Goal: Task Accomplishment & Management: Use online tool/utility

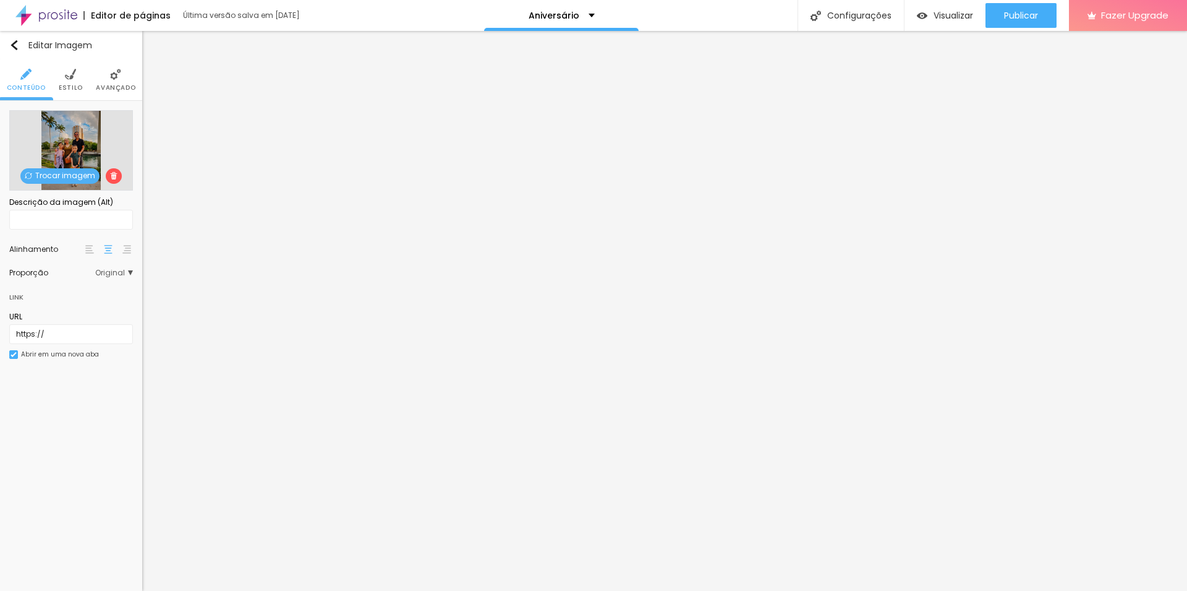
click at [124, 276] on span "Original" at bounding box center [114, 272] width 38 height 7
click at [58, 69] on ul "Conteúdo Estilo Avançado" at bounding box center [71, 79] width 142 height 41
click at [71, 77] on img at bounding box center [70, 74] width 11 height 11
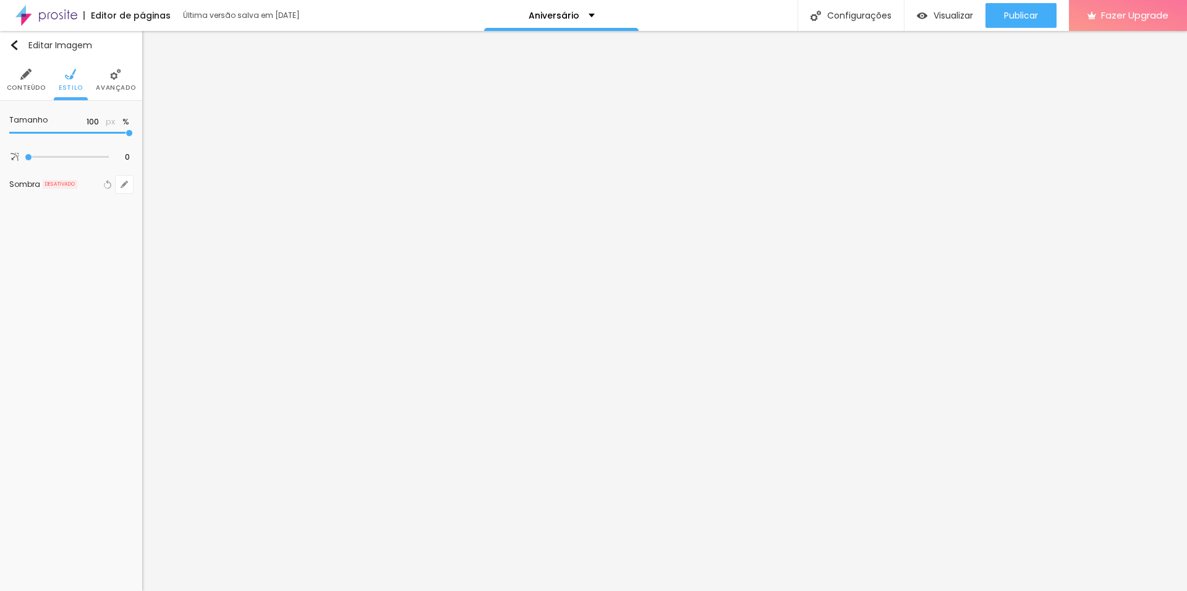
click at [121, 73] on img at bounding box center [115, 74] width 11 height 11
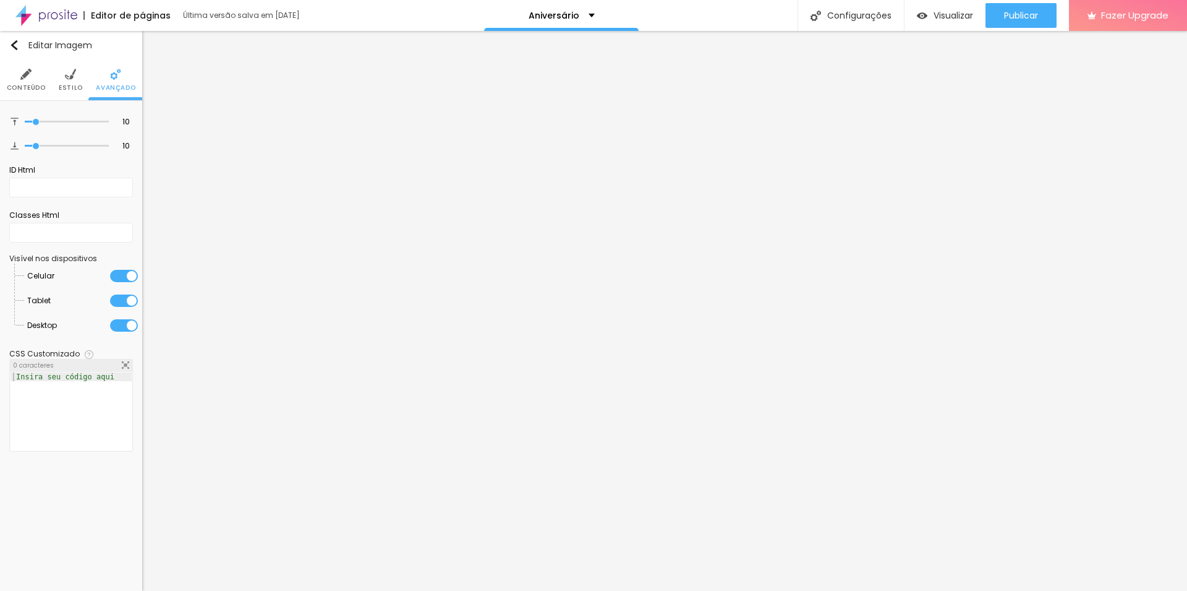
click at [24, 76] on img at bounding box center [25, 74] width 11 height 11
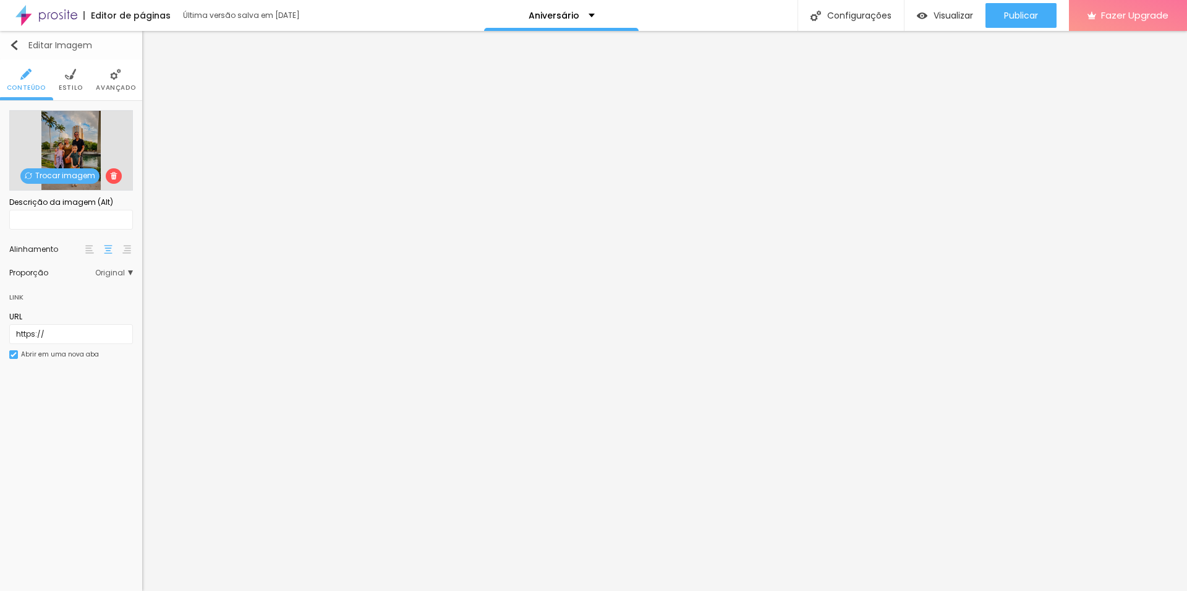
click at [17, 43] on img "button" at bounding box center [14, 45] width 10 height 10
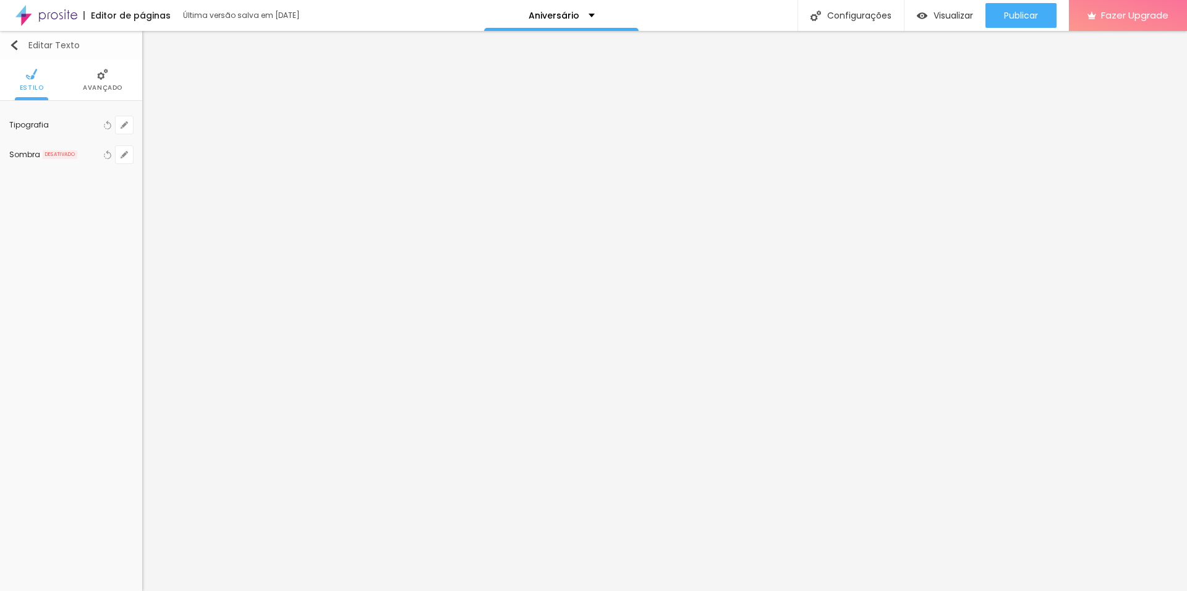
click at [21, 43] on div "Editar Texto" at bounding box center [44, 45] width 71 height 10
click at [98, 75] on img at bounding box center [102, 74] width 11 height 11
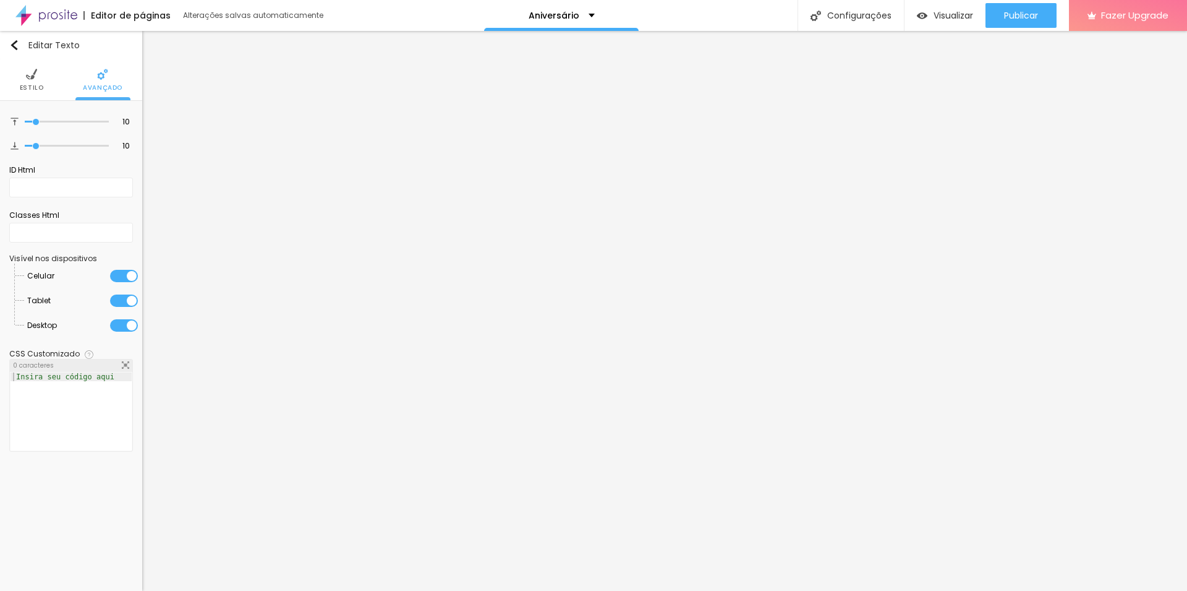
click at [39, 74] on li "Estilo" at bounding box center [32, 79] width 24 height 41
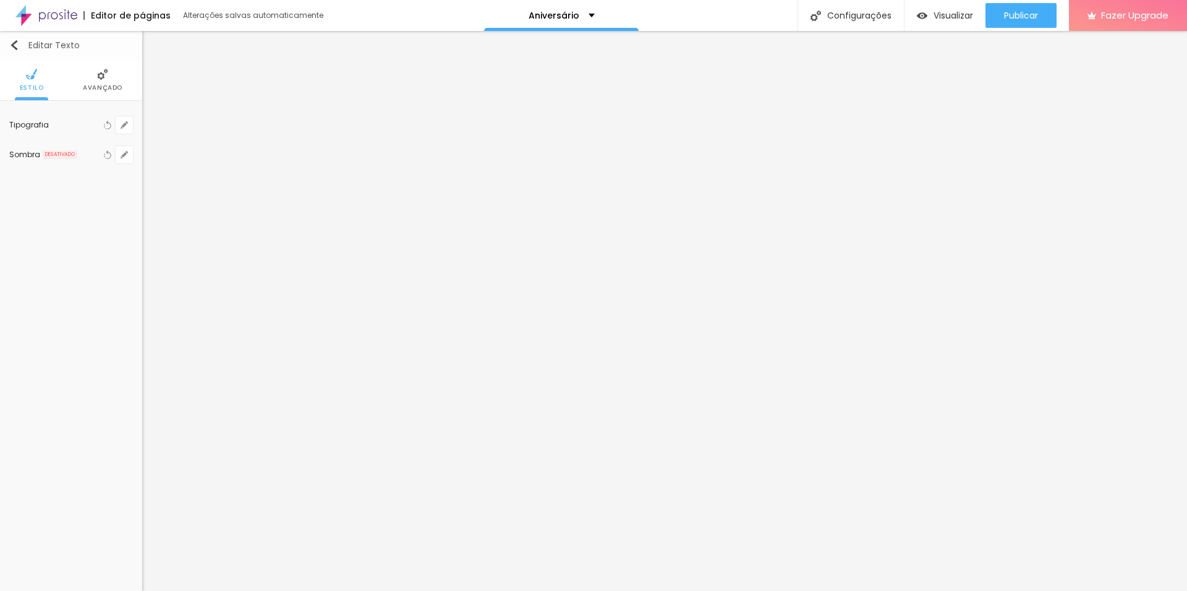
click at [17, 46] on img "button" at bounding box center [14, 45] width 10 height 10
click at [19, 42] on div "Editar Texto" at bounding box center [44, 45] width 71 height 10
click at [12, 40] on button "Editar Texto" at bounding box center [71, 45] width 142 height 28
click at [20, 47] on div "Editar Texto" at bounding box center [44, 45] width 71 height 10
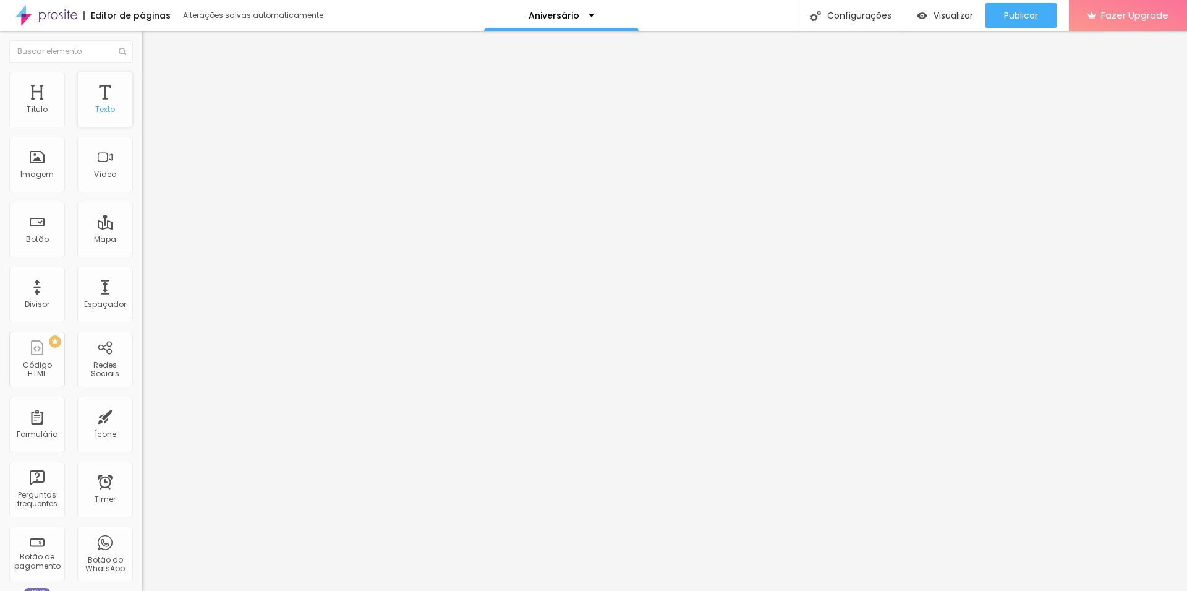
click at [107, 102] on div "Texto" at bounding box center [105, 100] width 56 height 56
click at [96, 97] on div "Texto" at bounding box center [105, 100] width 56 height 56
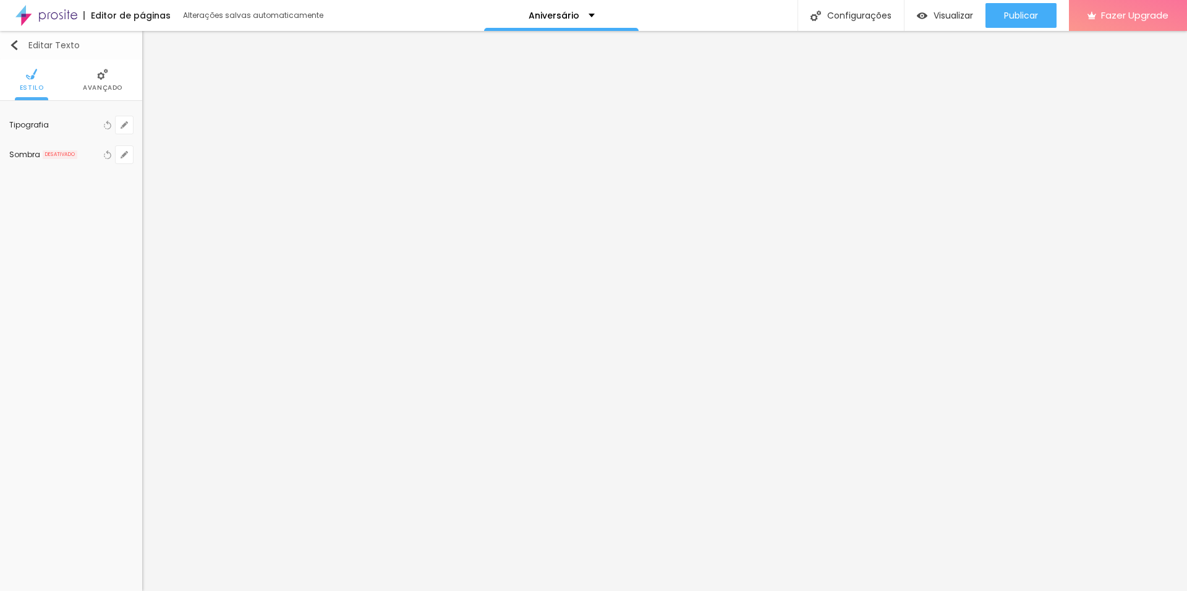
click at [24, 45] on div "Editar Texto" at bounding box center [44, 45] width 71 height 10
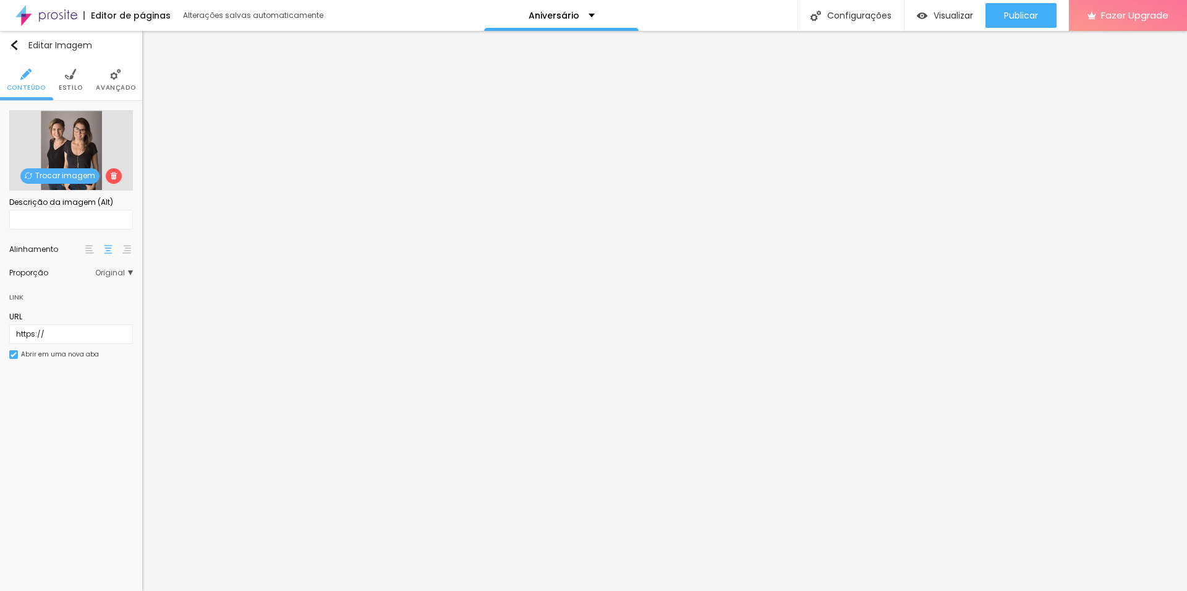
click at [74, 174] on span "Trocar imagem" at bounding box center [59, 175] width 79 height 15
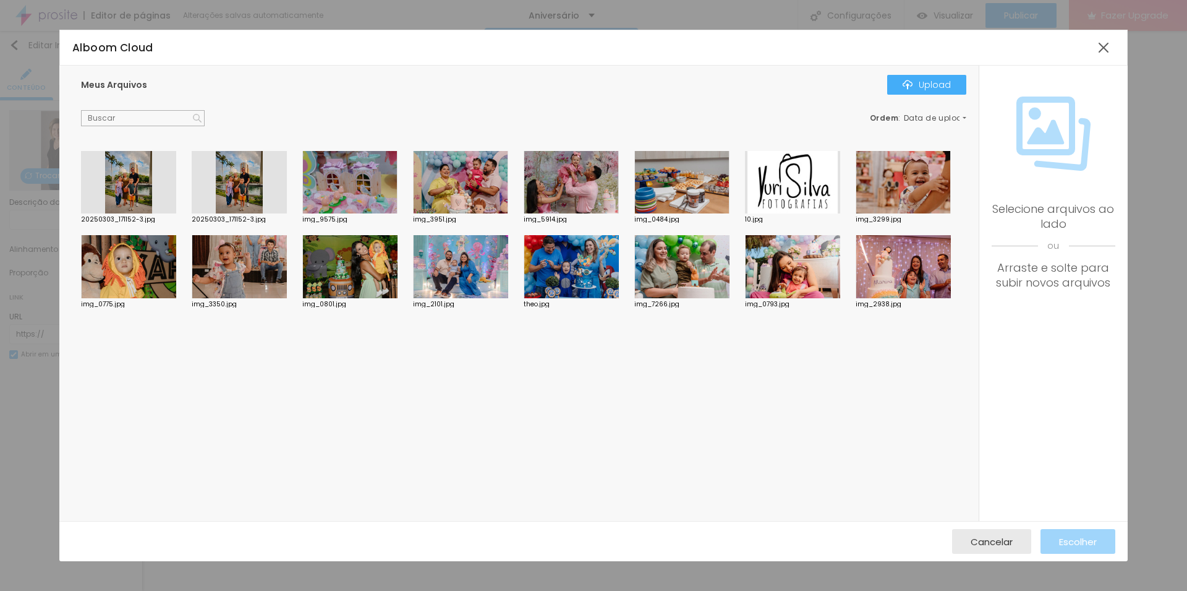
click at [770, 255] on div at bounding box center [792, 266] width 95 height 63
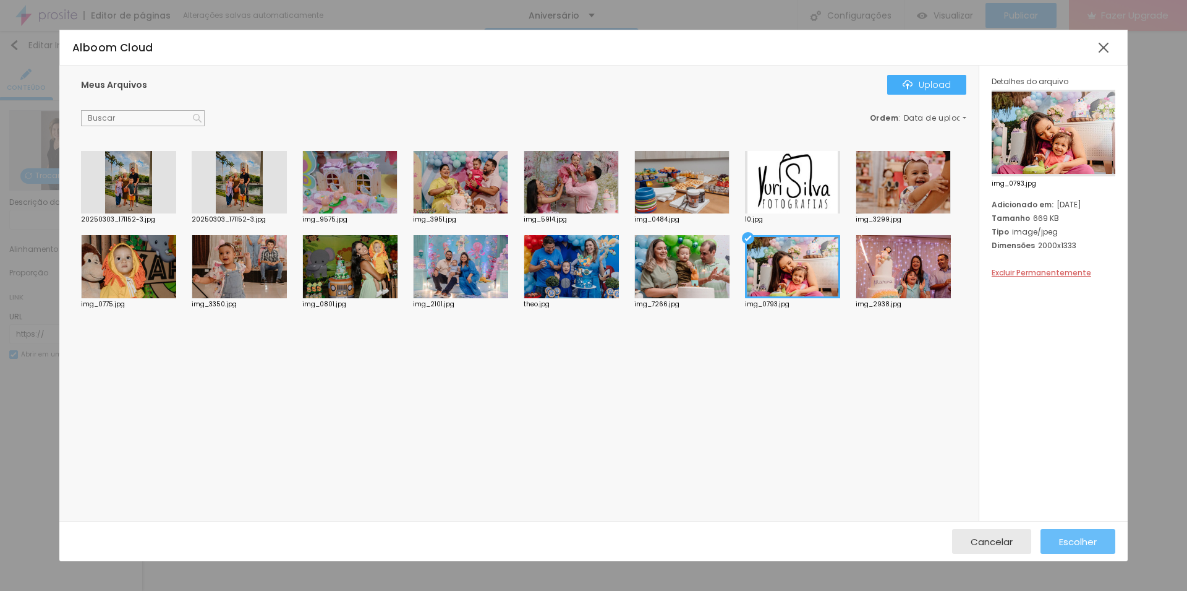
click at [1076, 537] on span "Escolher" at bounding box center [1078, 541] width 38 height 11
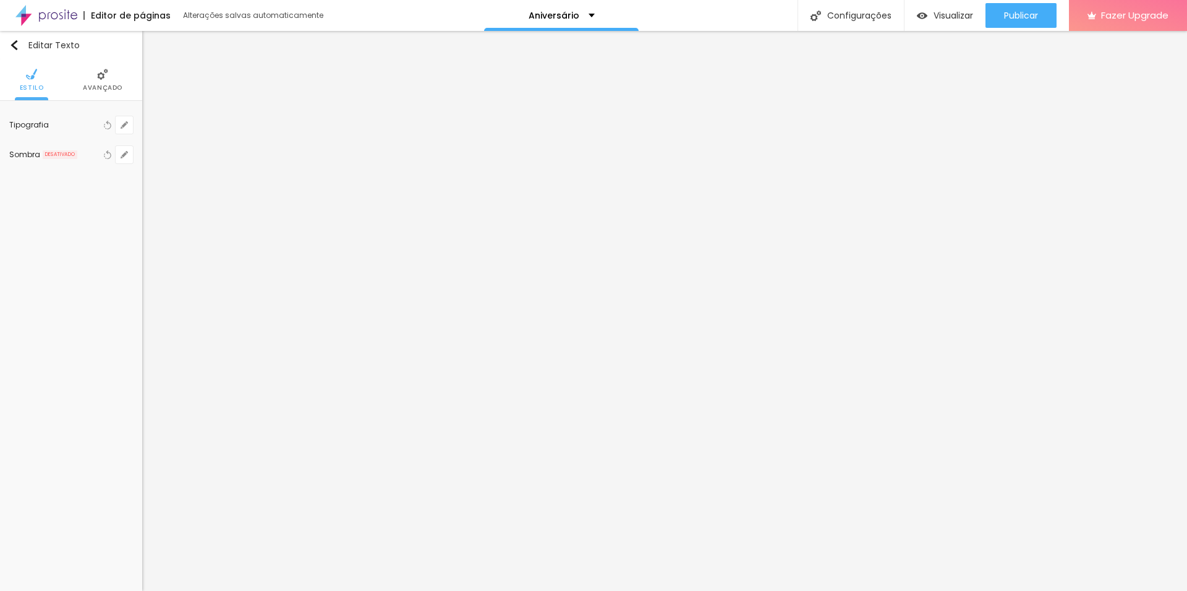
click at [112, 88] on span "Avançado" at bounding box center [103, 88] width 40 height 6
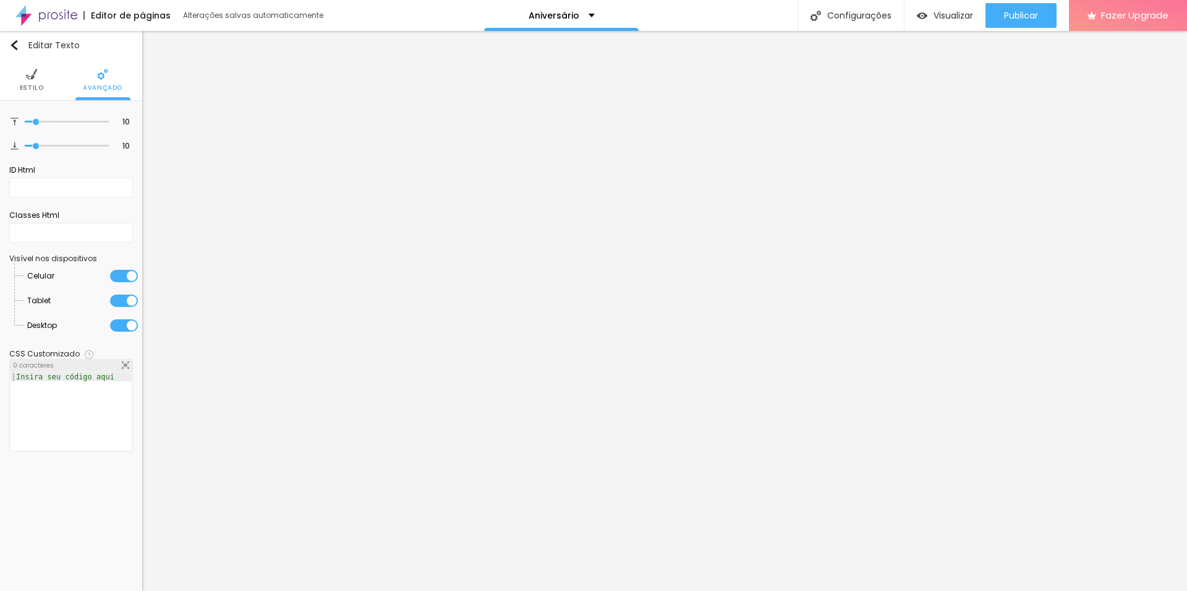
click at [33, 77] on img at bounding box center [31, 74] width 11 height 11
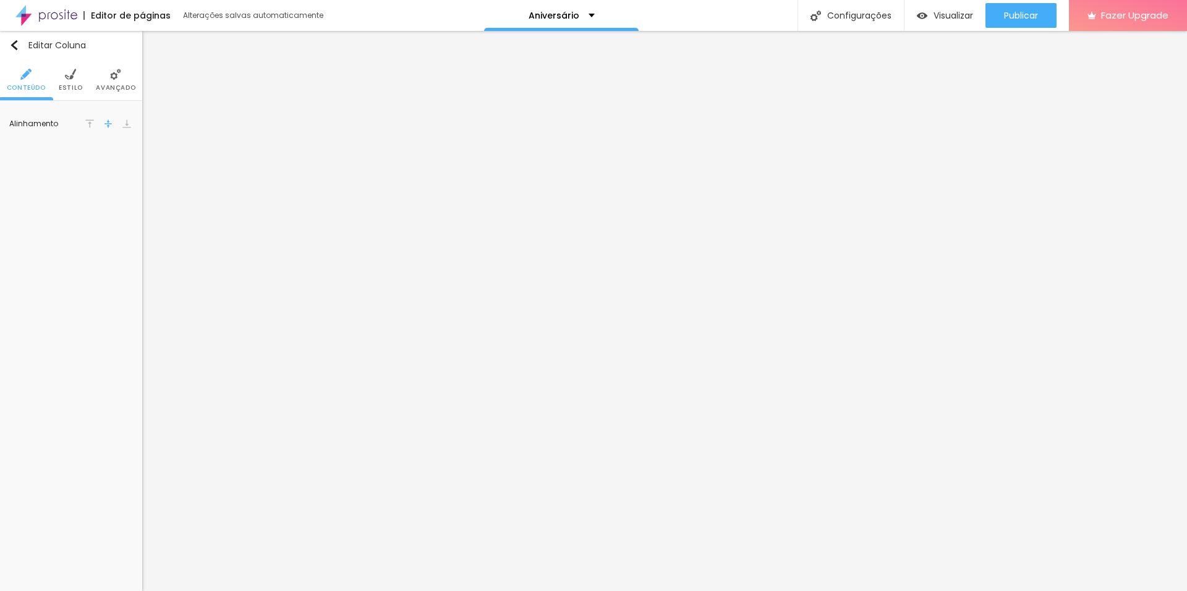
drag, startPoint x: 108, startPoint y: 77, endPoint x: 69, endPoint y: 77, distance: 39.6
click at [108, 76] on li "Avançado" at bounding box center [116, 79] width 40 height 41
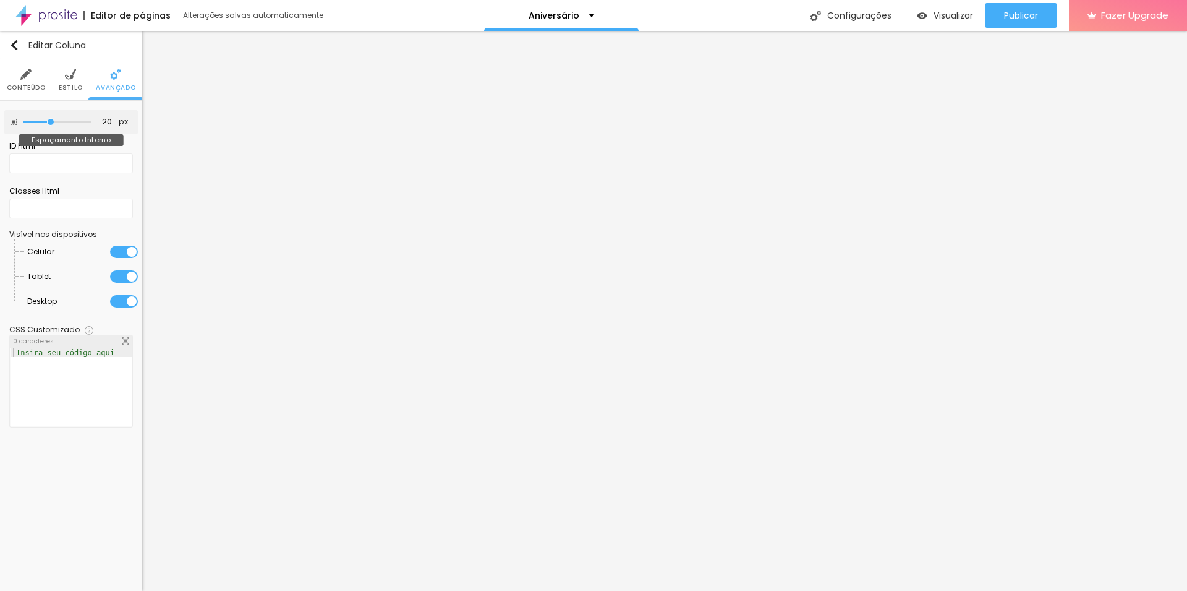
type input "15"
type input "5"
type input "10"
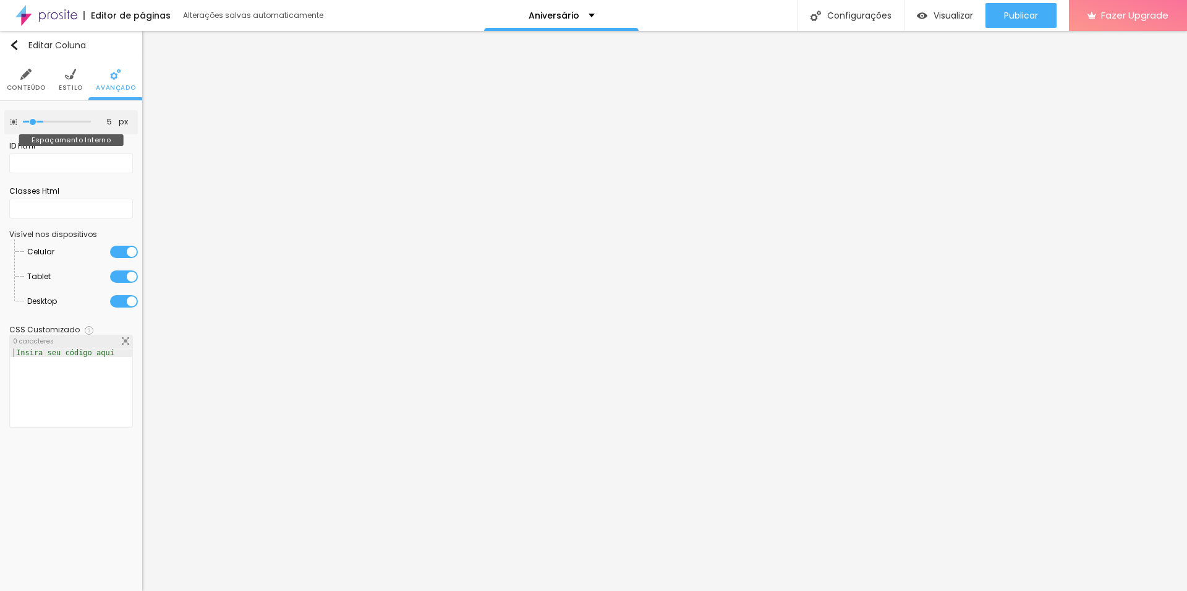
type input "10"
type input "30"
type input "40"
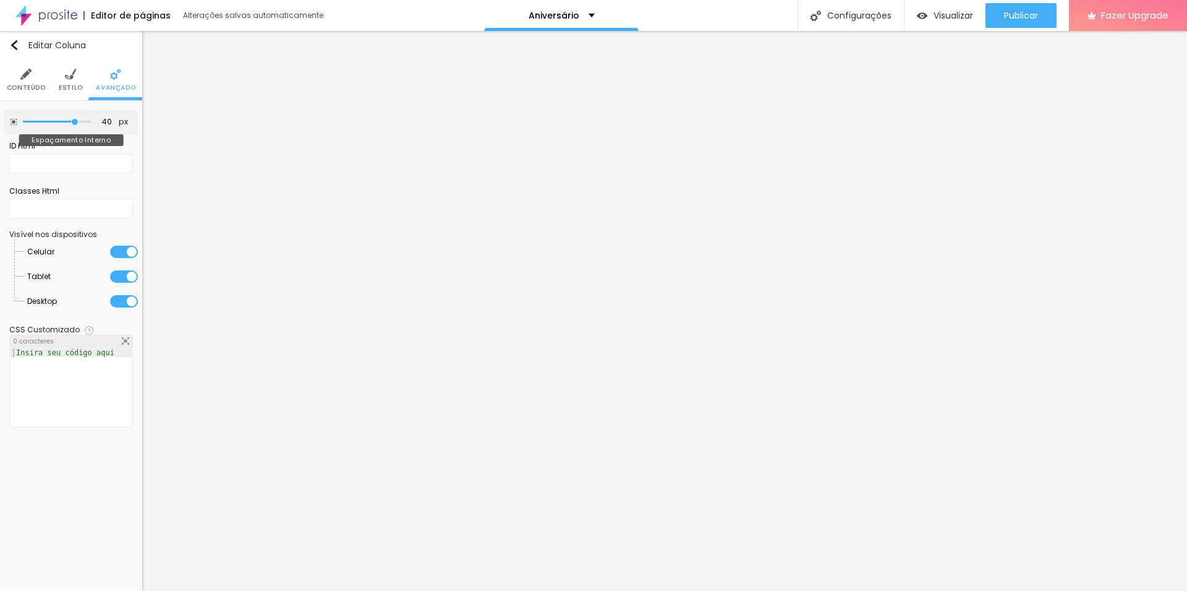
type input "45"
type input "40"
type input "25"
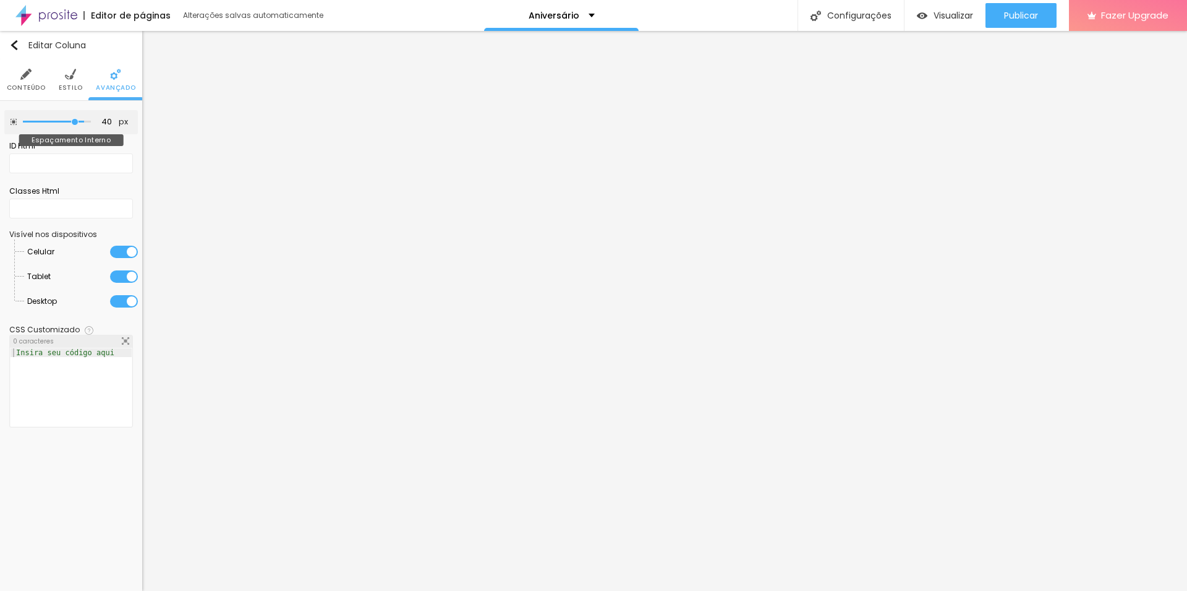
type input "25"
type input "15"
type input "10"
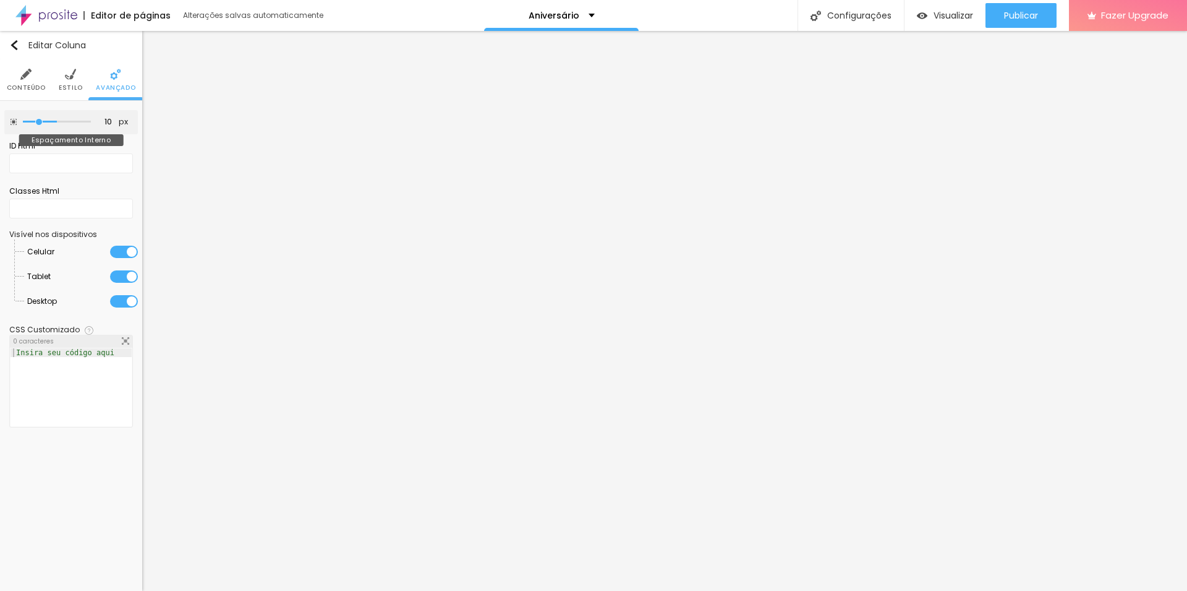
type input "5"
type input "0"
drag, startPoint x: 50, startPoint y: 122, endPoint x: 4, endPoint y: 124, distance: 45.8
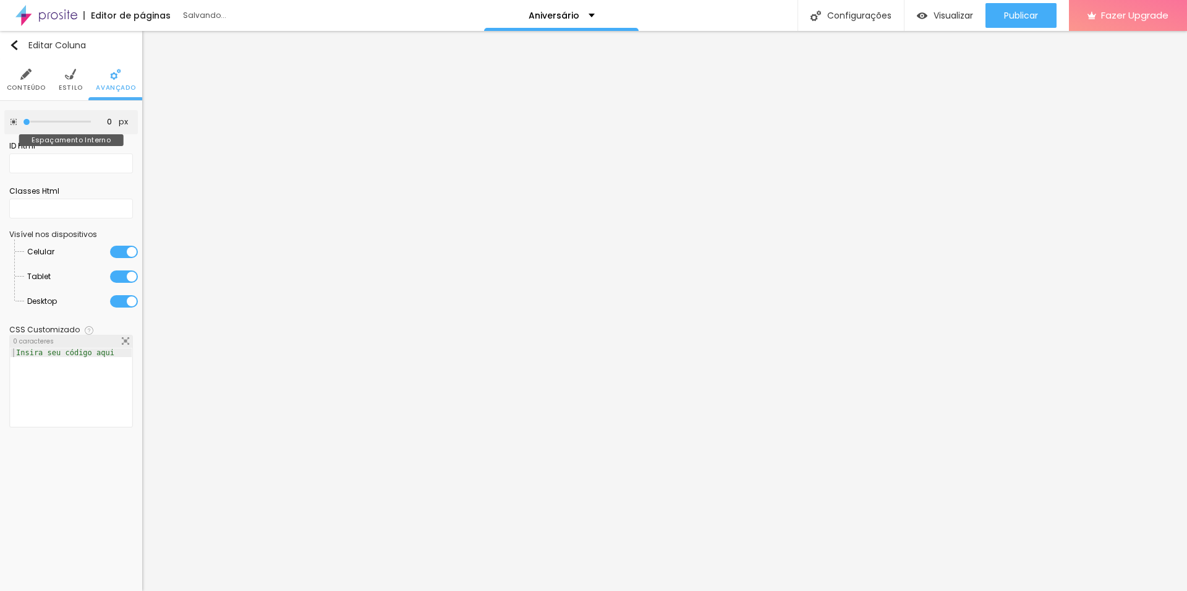
type input "0"
click at [23, 124] on input "range" at bounding box center [57, 122] width 68 height 6
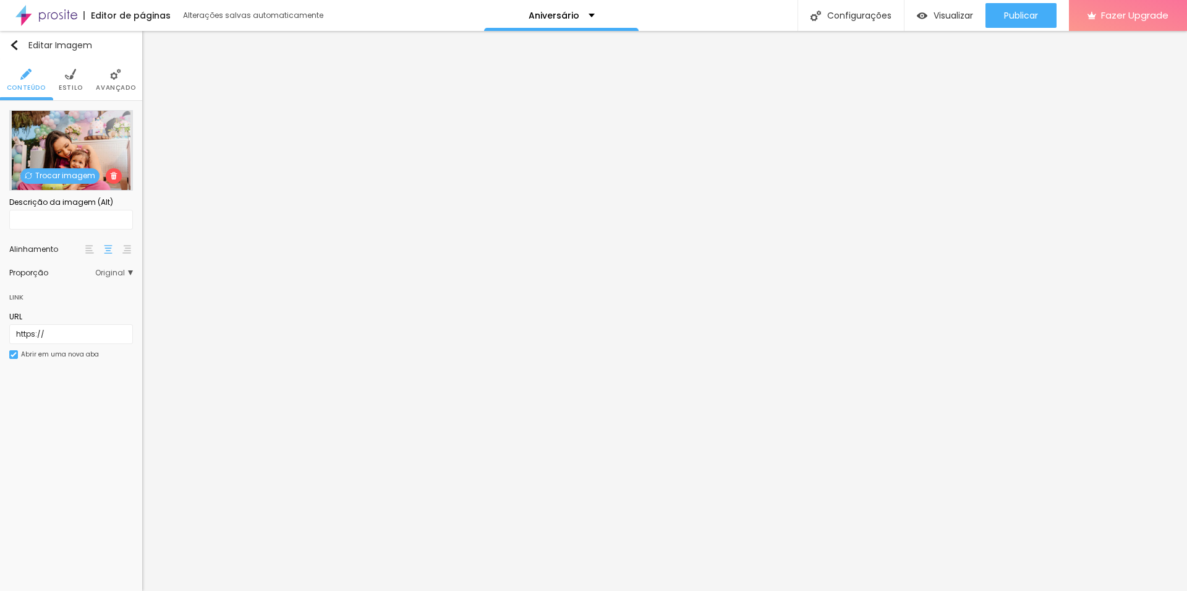
click at [113, 85] on span "Avançado" at bounding box center [116, 88] width 40 height 6
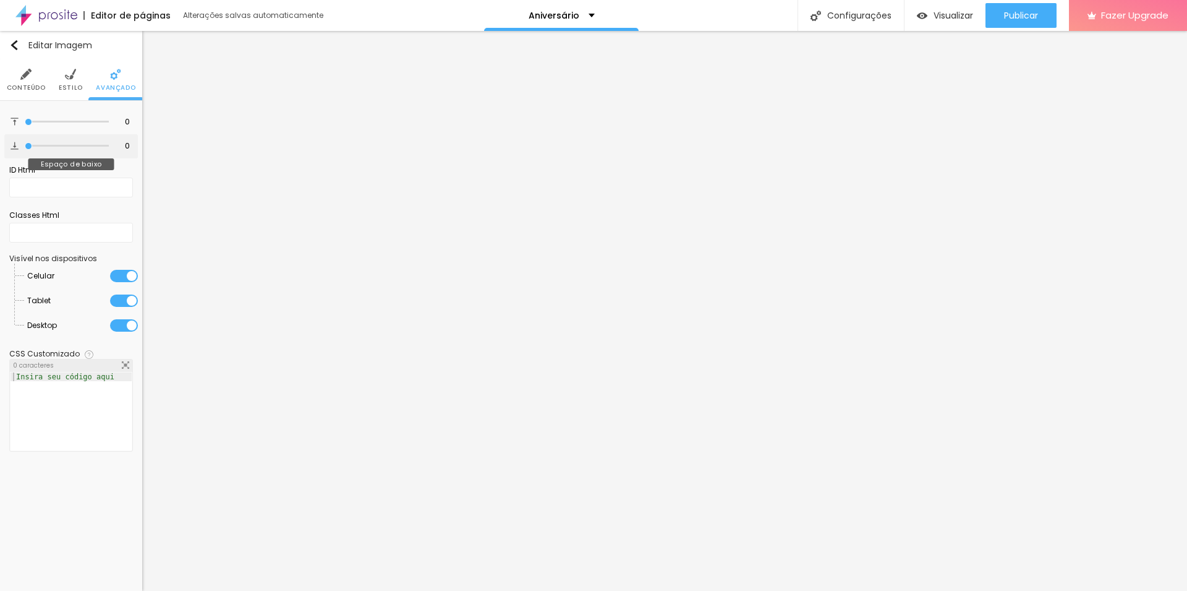
type input "1"
type input "11"
type input "12"
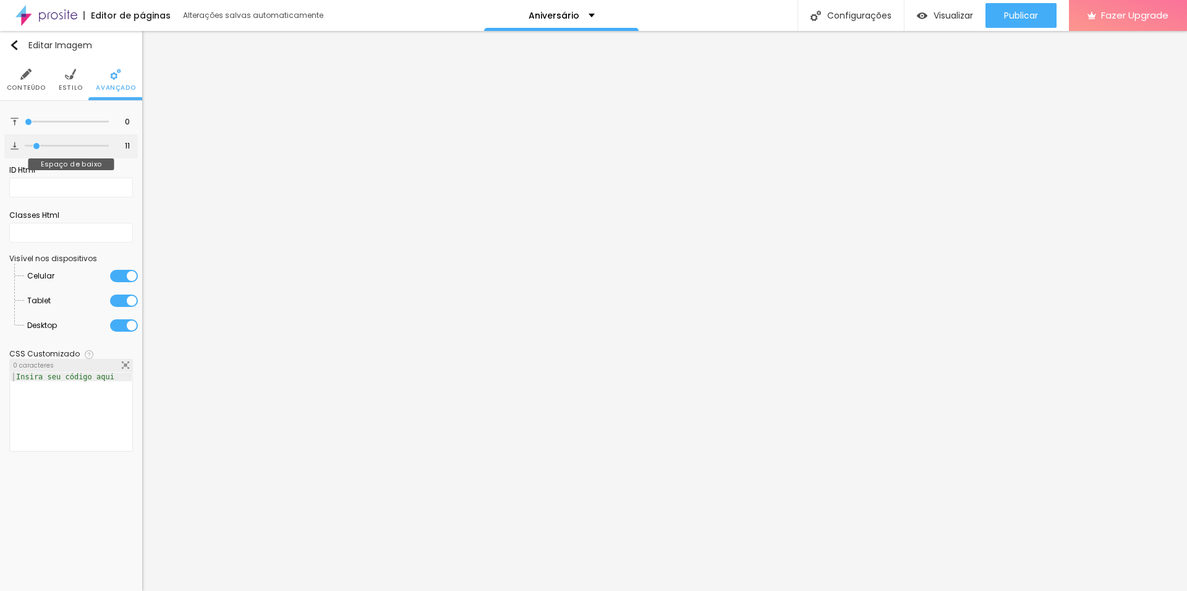
type input "12"
type input "15"
type input "17"
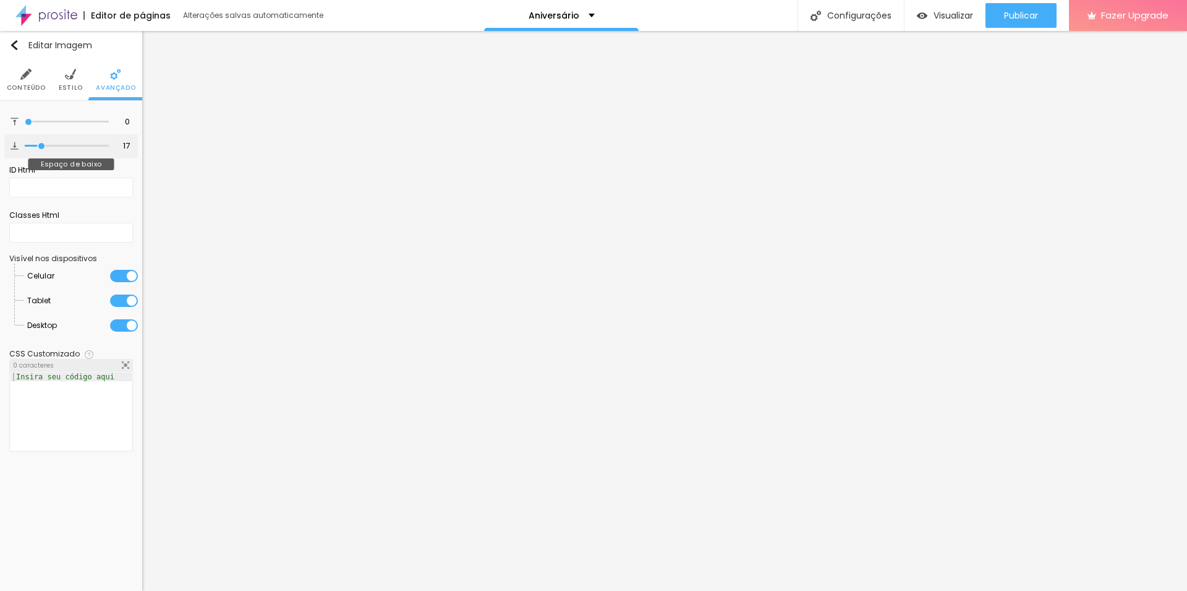
type input "19"
type input "20"
type input "24"
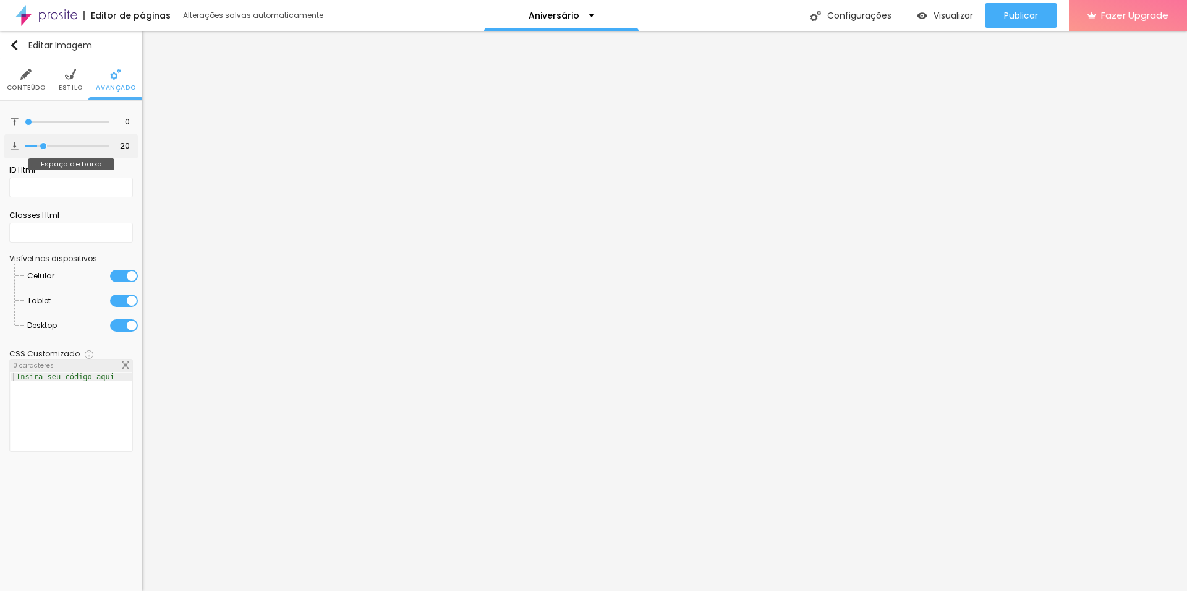
type input "24"
type input "25"
type input "27"
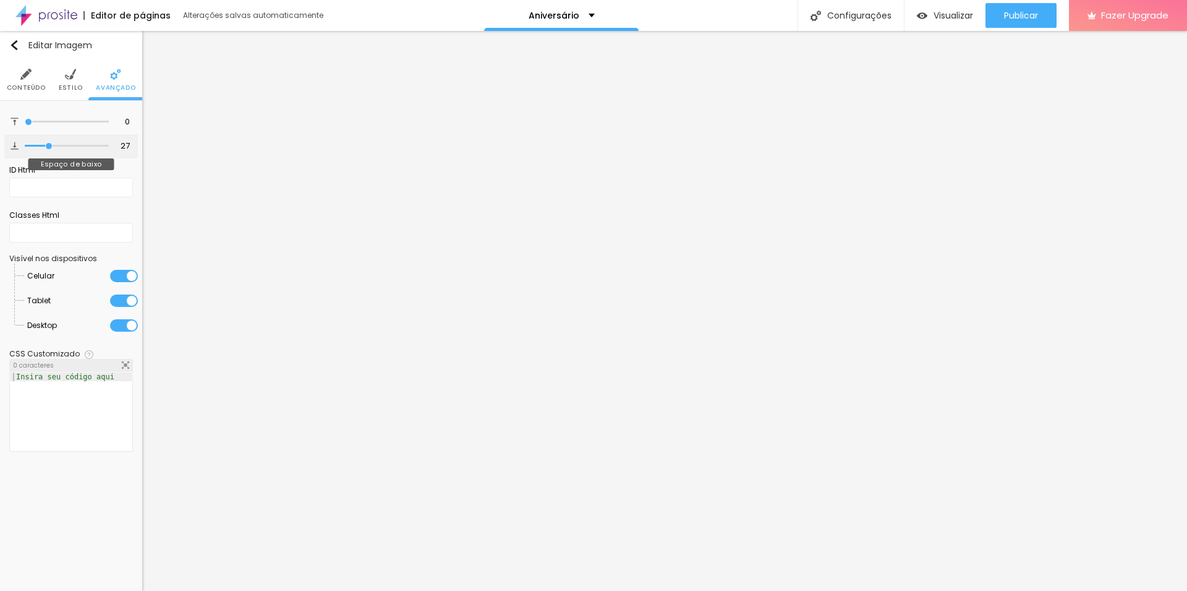
type input "28"
type input "30"
type input "32"
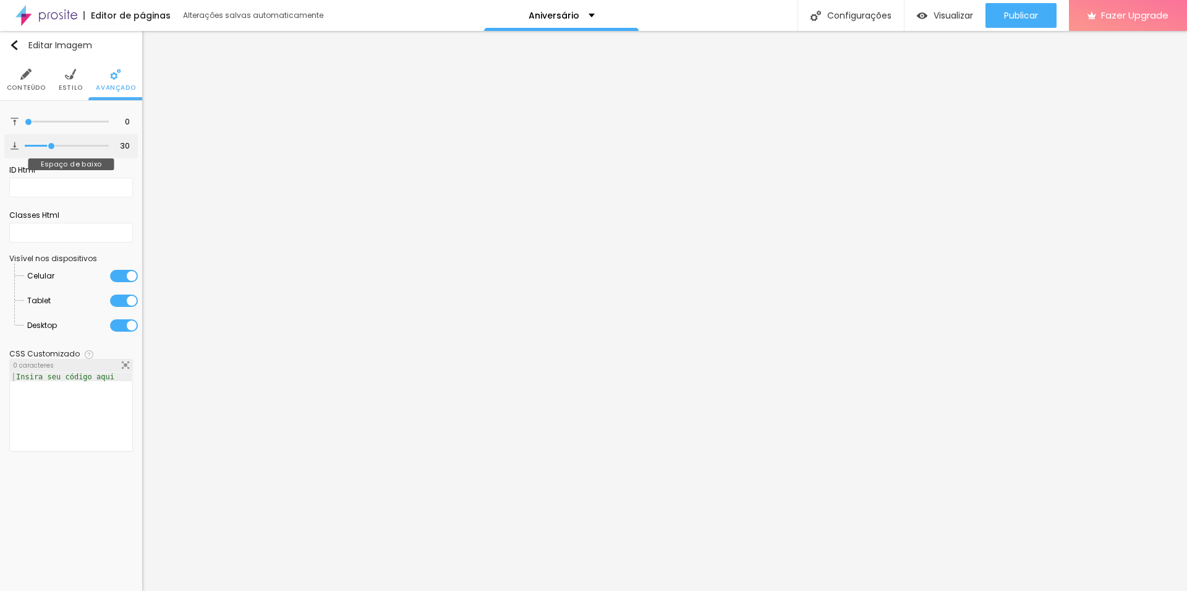
type input "32"
type input "34"
type input "35"
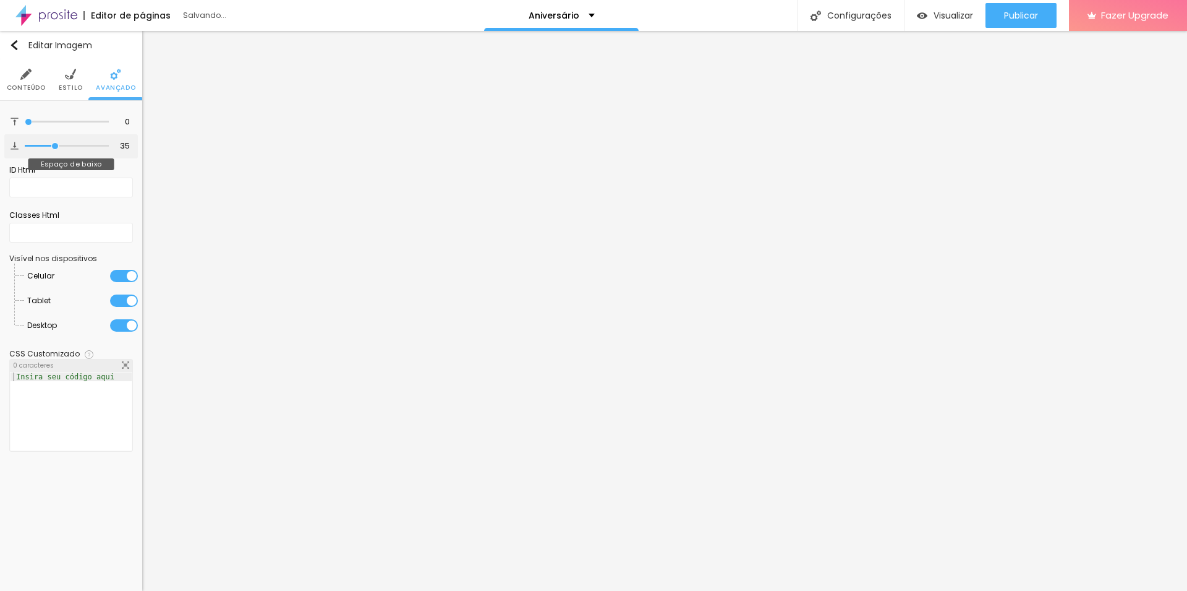
type input "38"
type input "39"
drag, startPoint x: 28, startPoint y: 151, endPoint x: 58, endPoint y: 155, distance: 30.0
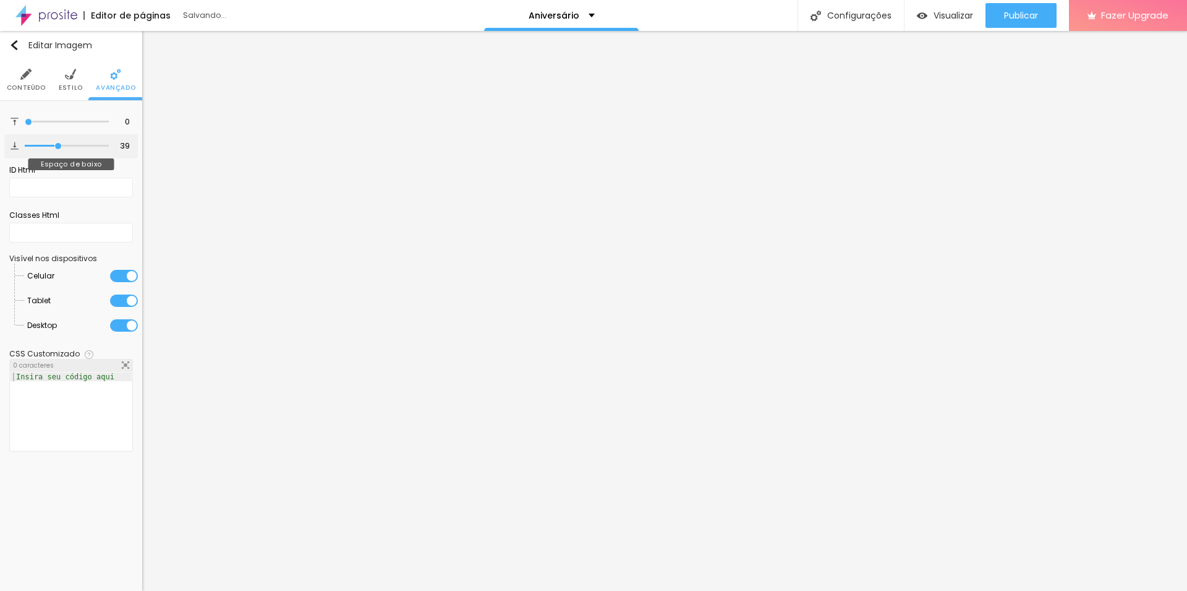
type input "39"
click at [58, 149] on input "range" at bounding box center [67, 146] width 84 height 6
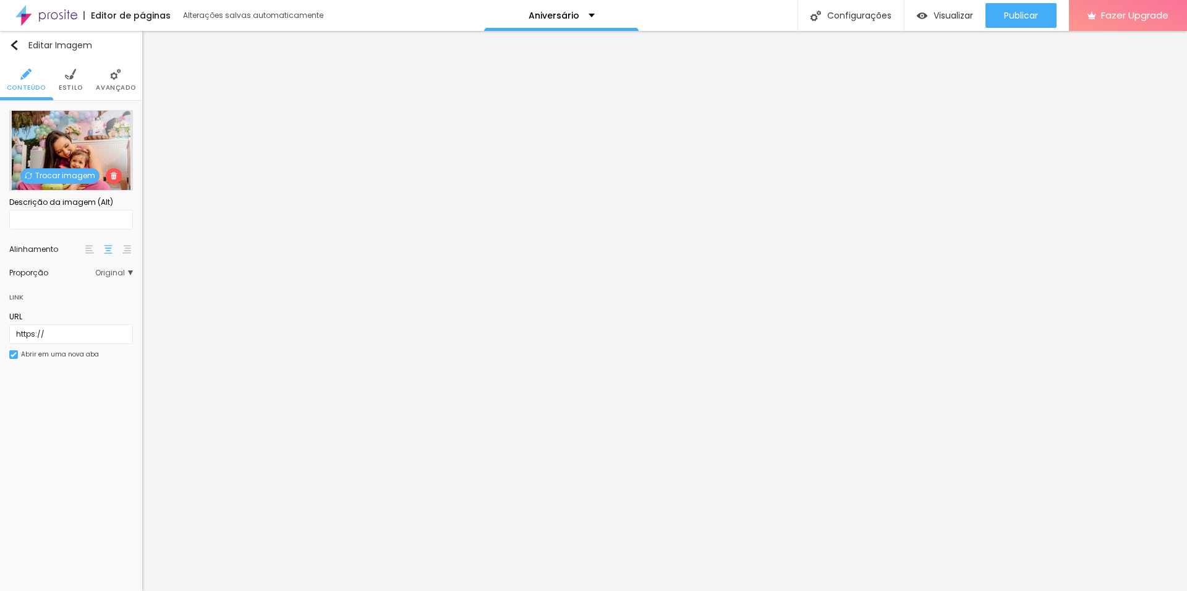
click at [92, 252] on img at bounding box center [89, 249] width 9 height 9
click at [121, 253] on div at bounding box center [127, 249] width 12 height 15
click at [108, 250] on img at bounding box center [108, 249] width 9 height 9
click at [75, 87] on span "Estilo" at bounding box center [71, 88] width 24 height 6
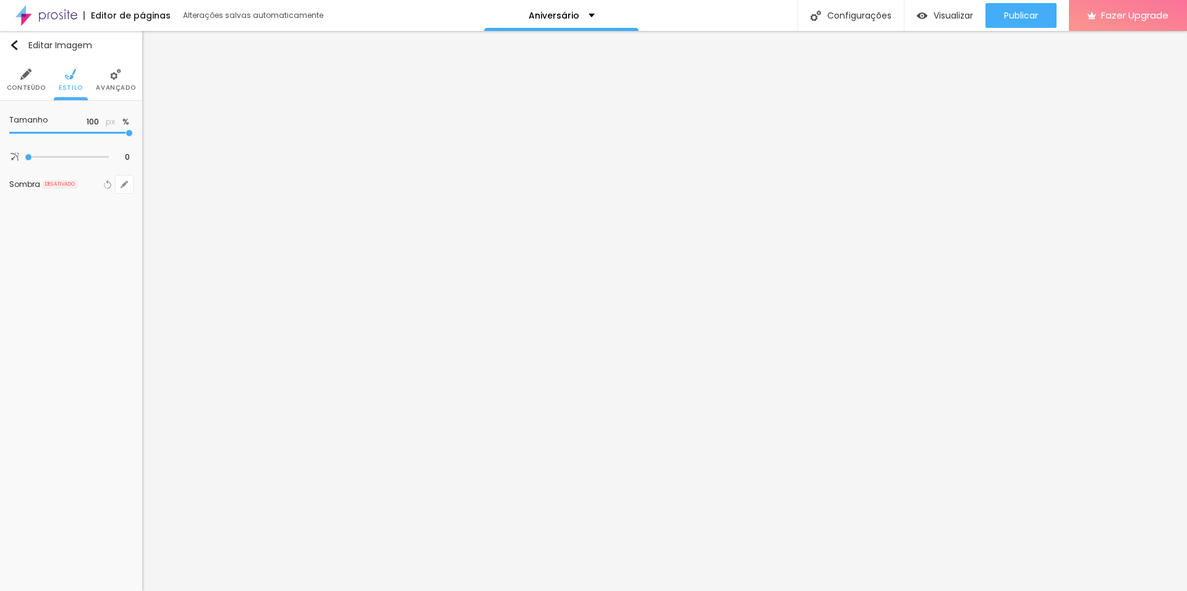
type input "75"
type input "70"
type input "60"
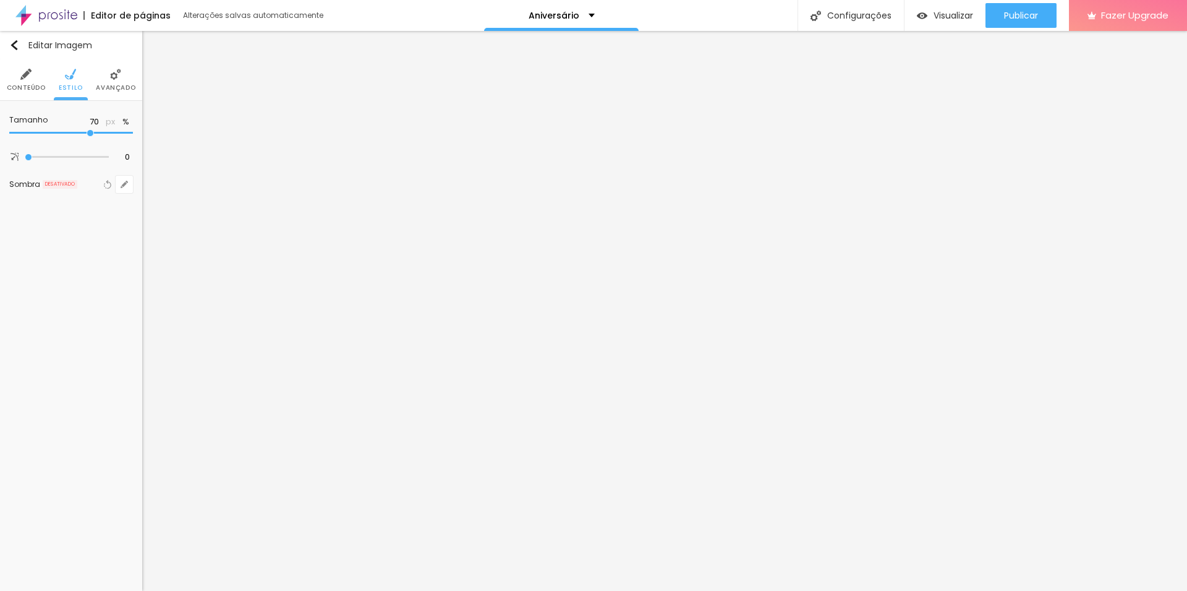
type input "60"
type input "65"
type input "90"
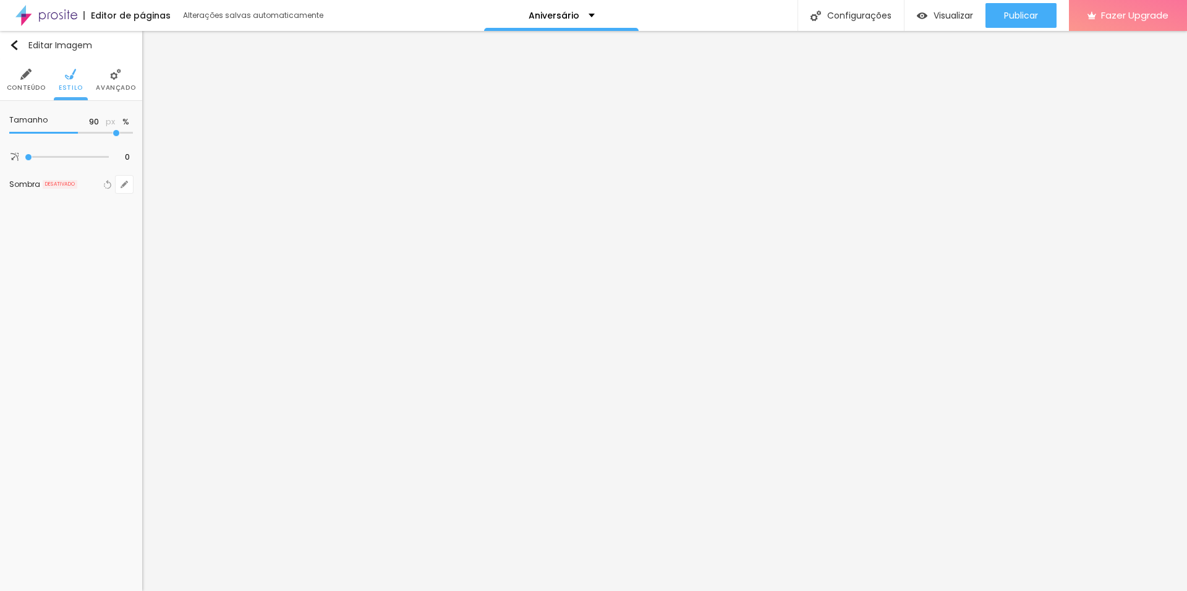
type input "100"
drag, startPoint x: 100, startPoint y: 134, endPoint x: 218, endPoint y: 137, distance: 118.8
click at [133, 136] on input "range" at bounding box center [71, 133] width 124 height 6
click at [118, 79] on img at bounding box center [115, 74] width 11 height 11
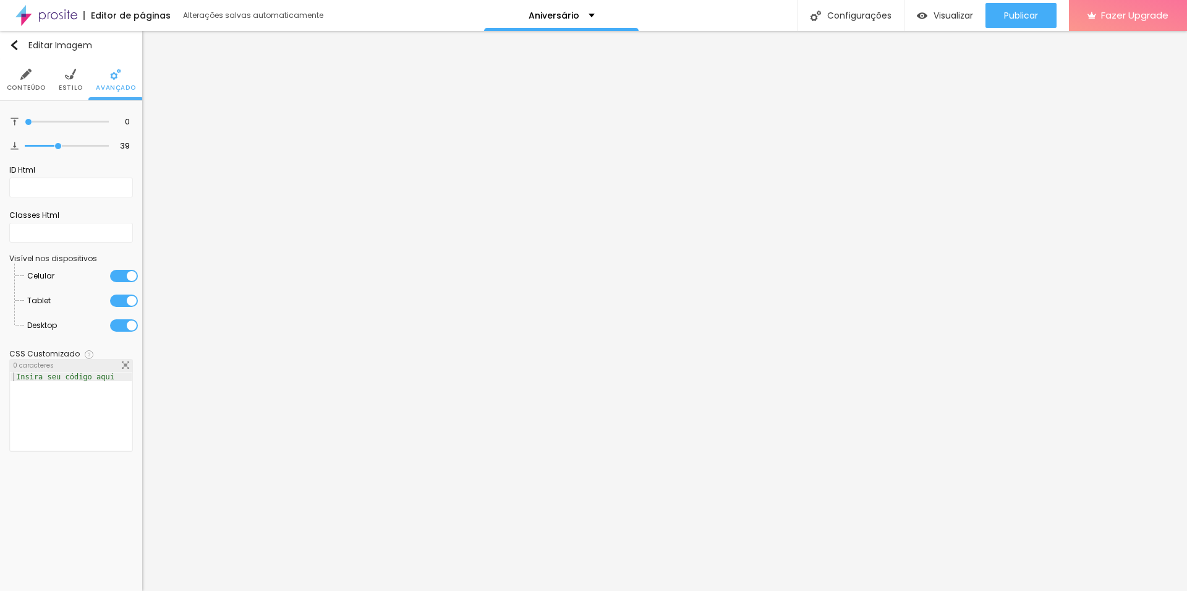
click at [25, 76] on img at bounding box center [25, 74] width 11 height 11
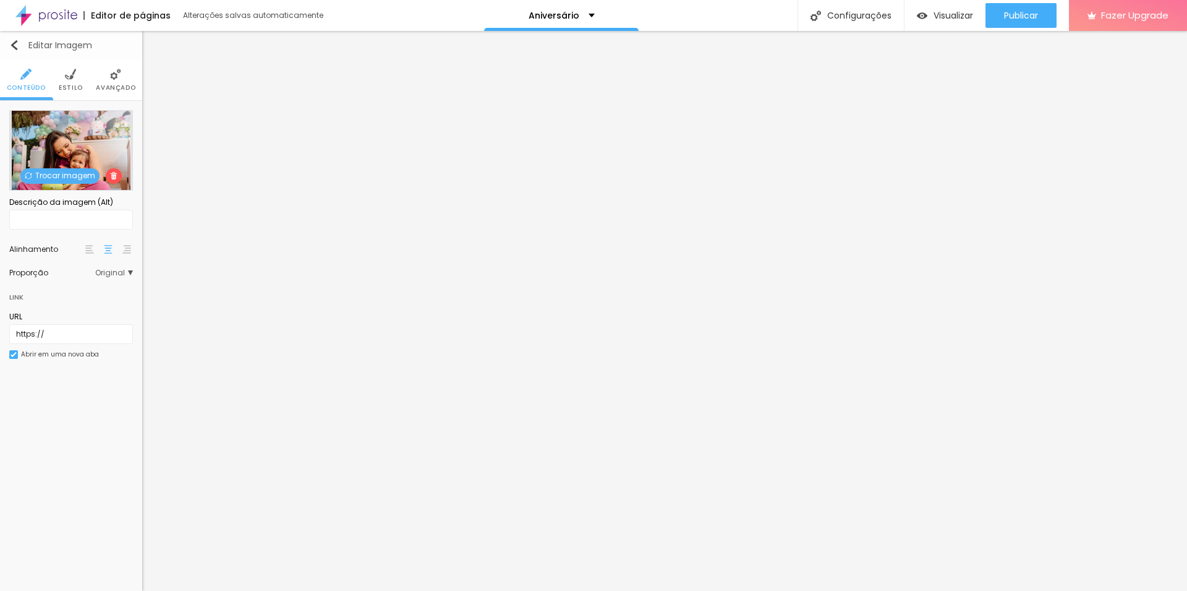
click at [17, 46] on img "button" at bounding box center [14, 45] width 10 height 10
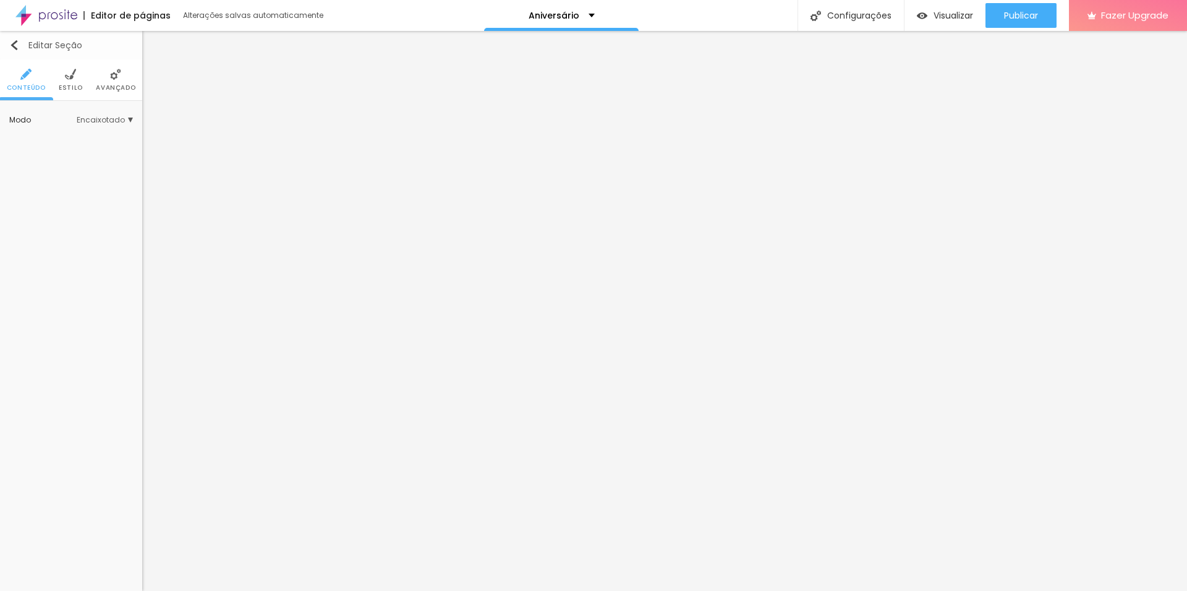
click at [14, 41] on div "Editar Seção" at bounding box center [45, 45] width 73 height 10
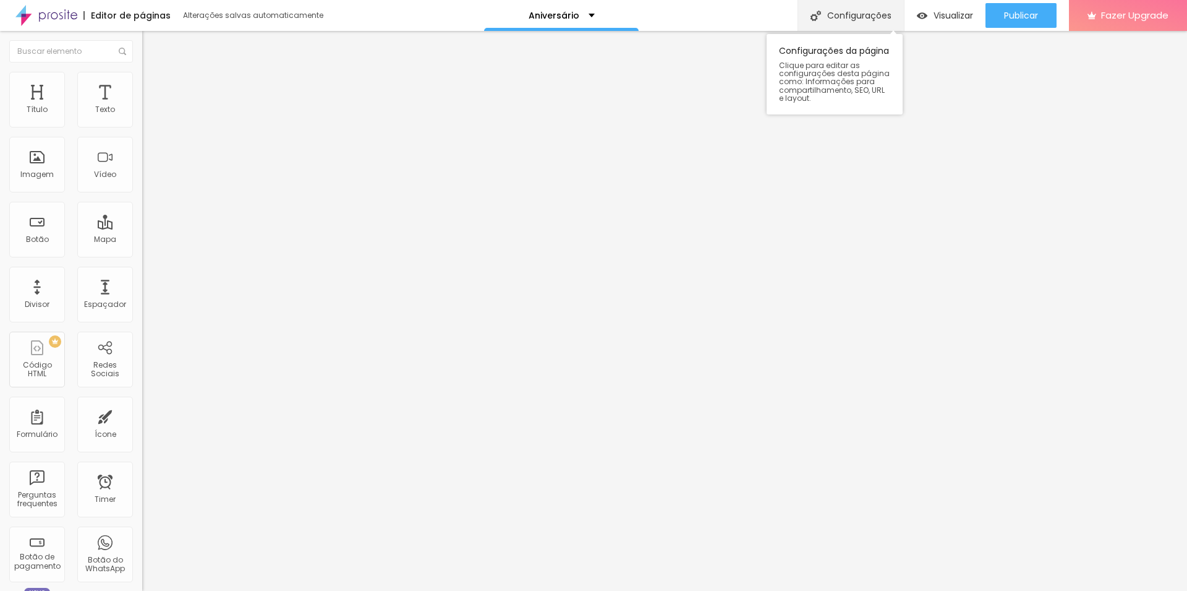
click at [832, 18] on div "Configurações" at bounding box center [851, 15] width 106 height 31
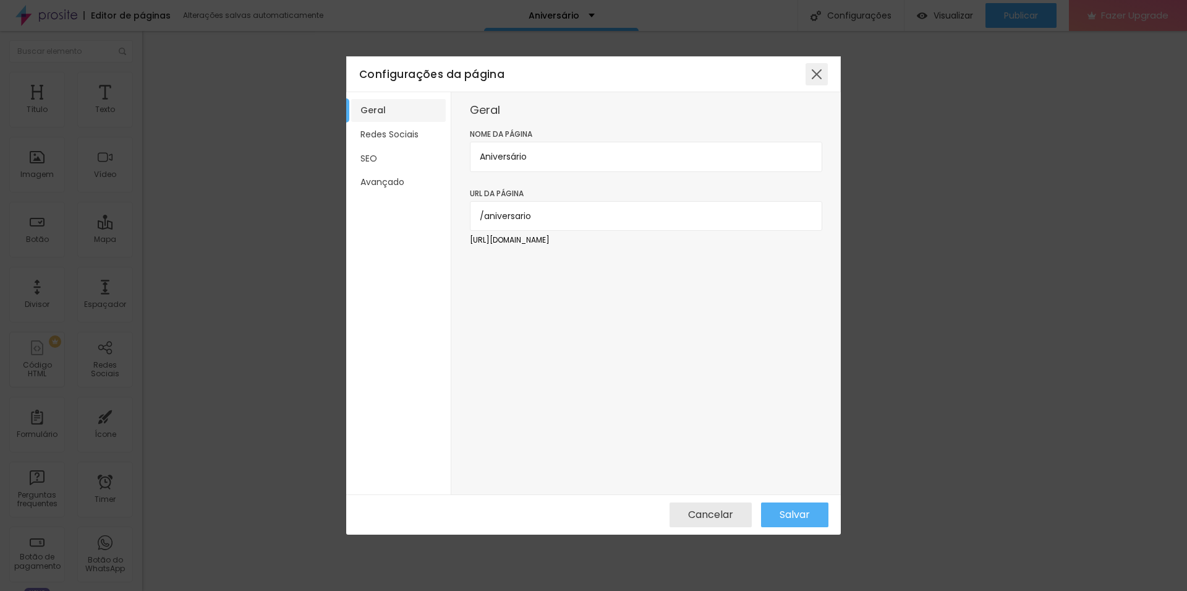
click at [819, 69] on div at bounding box center [817, 74] width 22 height 22
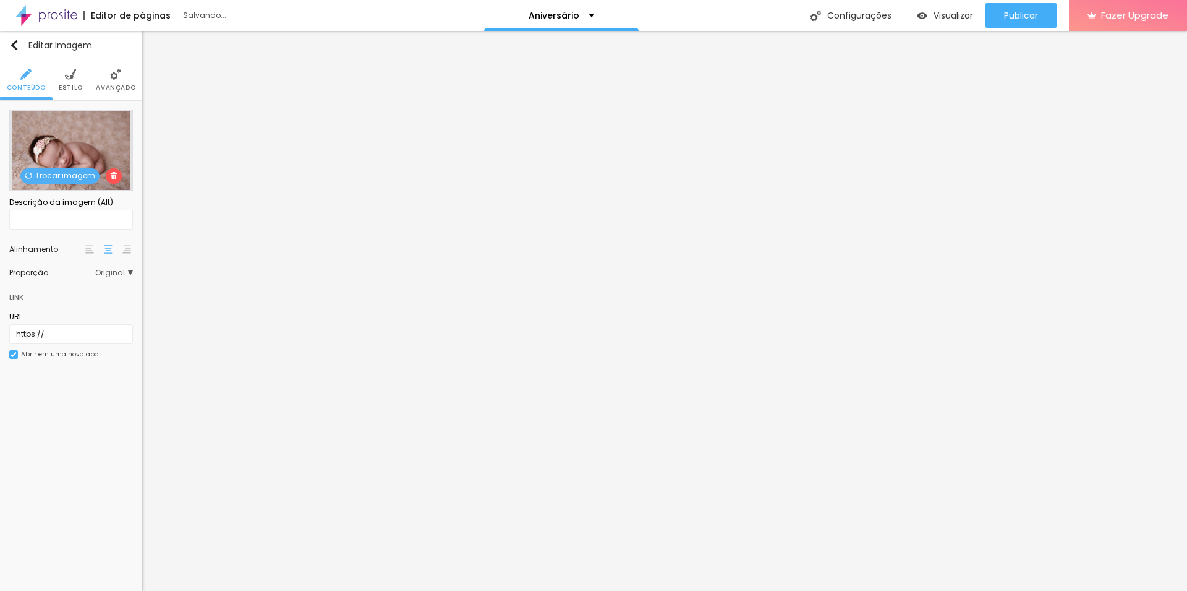
click at [69, 171] on span "Trocar imagem" at bounding box center [59, 175] width 79 height 15
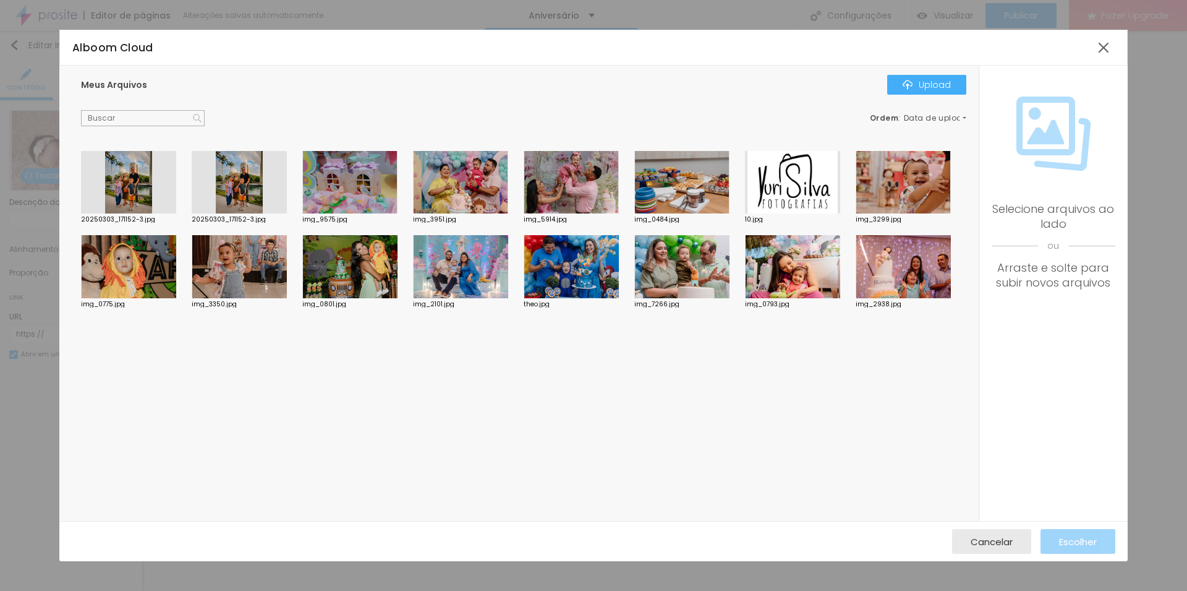
click at [690, 262] on div at bounding box center [682, 266] width 95 height 63
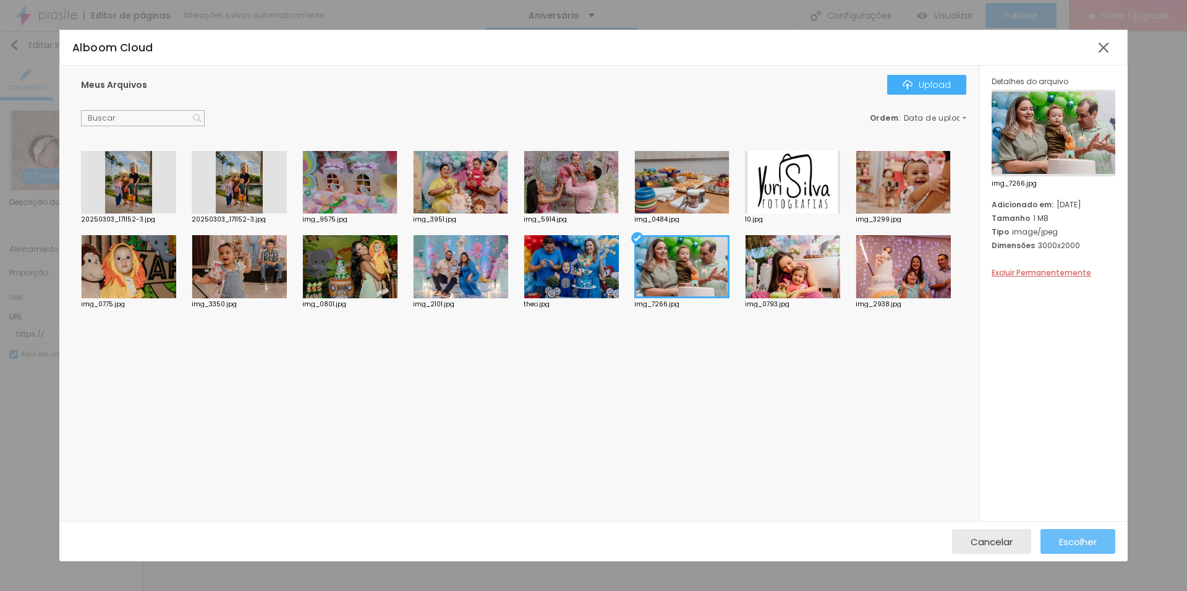
click at [1071, 534] on div "Escolher" at bounding box center [1078, 541] width 38 height 25
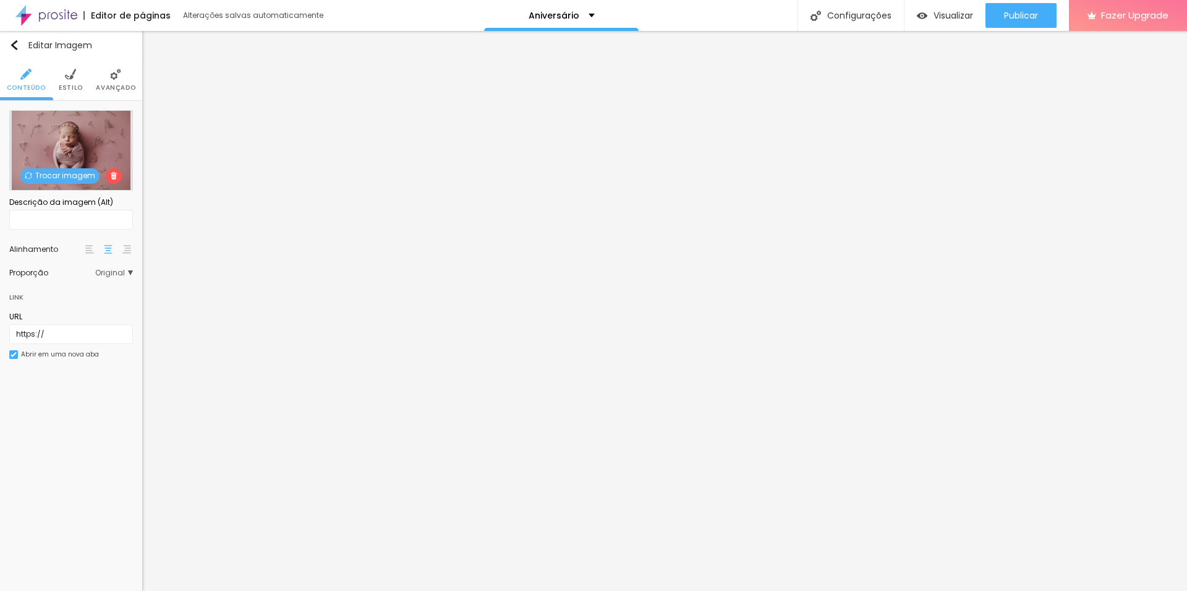
click at [74, 175] on span "Trocar imagem" at bounding box center [59, 175] width 79 height 15
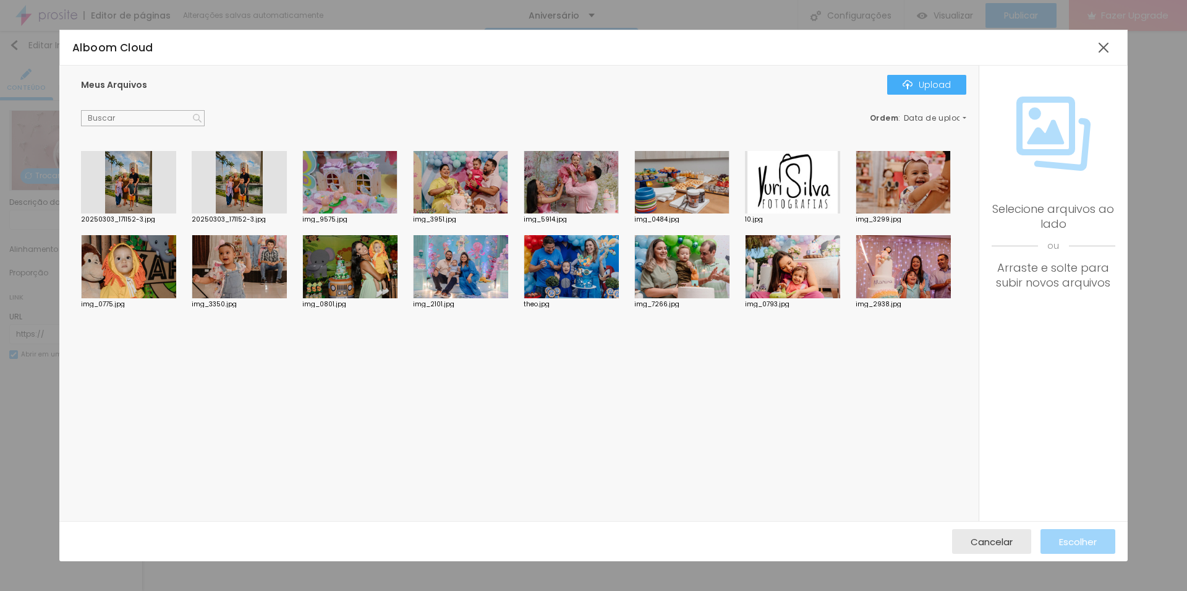
click at [881, 187] on div at bounding box center [903, 182] width 95 height 63
click at [893, 189] on div at bounding box center [903, 182] width 95 height 63
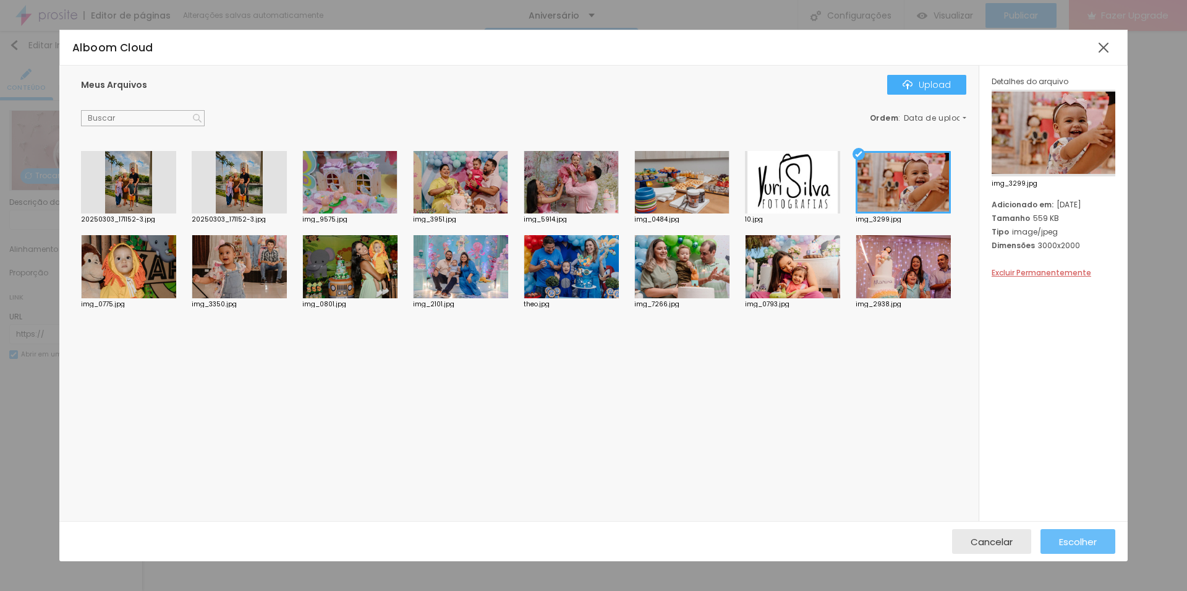
click at [1079, 537] on span "Escolher" at bounding box center [1078, 541] width 38 height 11
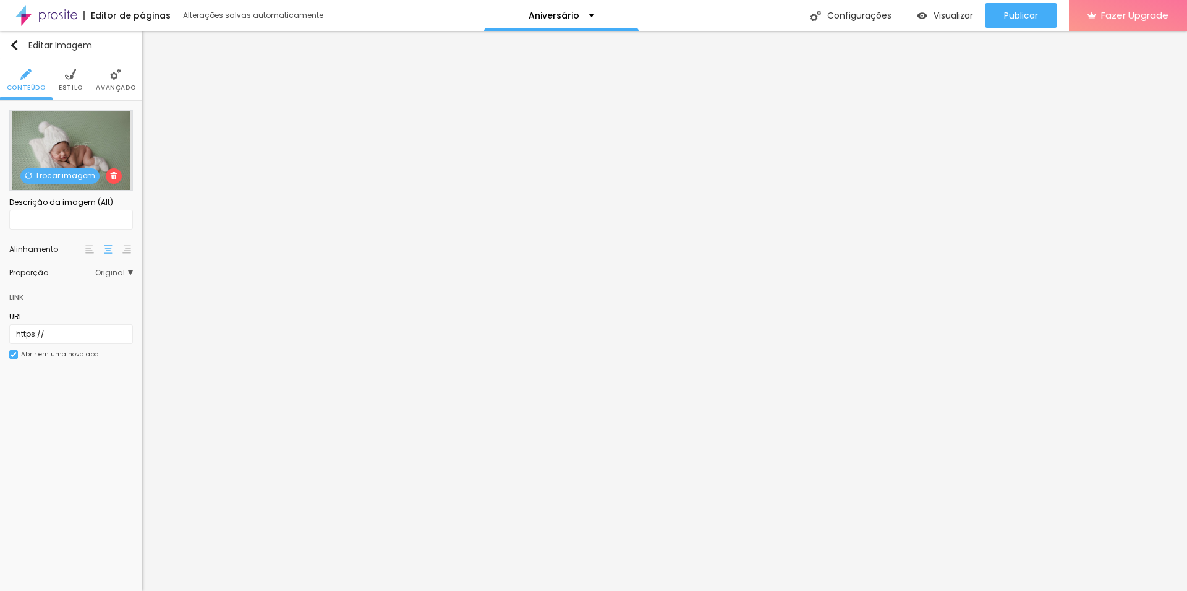
click at [53, 173] on span "Trocar imagem" at bounding box center [59, 175] width 79 height 15
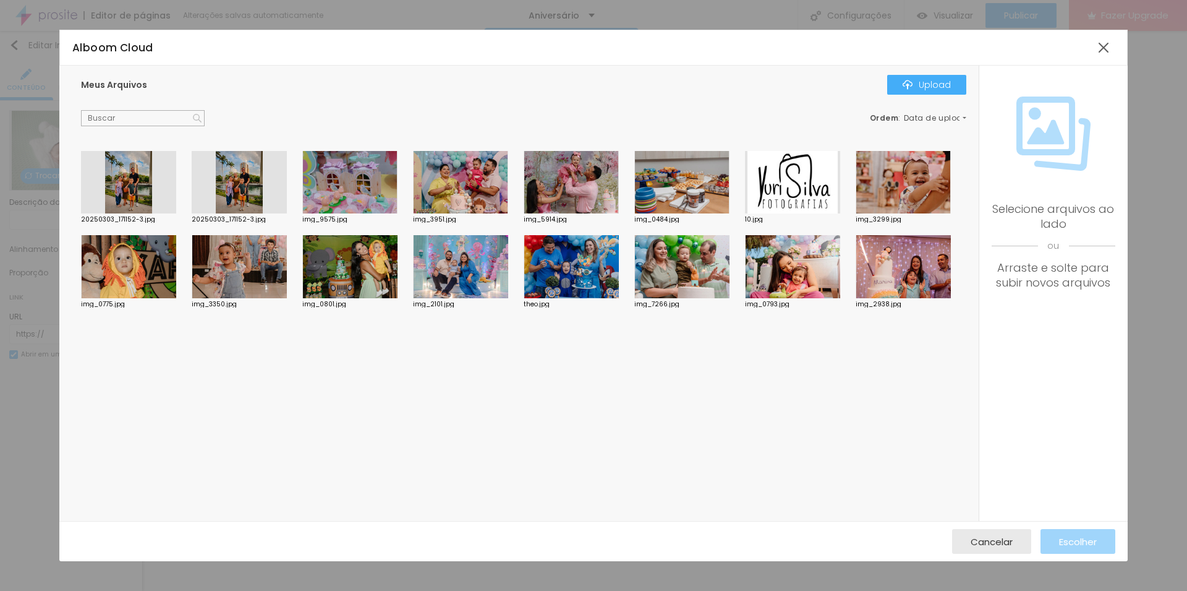
click at [896, 268] on div at bounding box center [903, 266] width 95 height 63
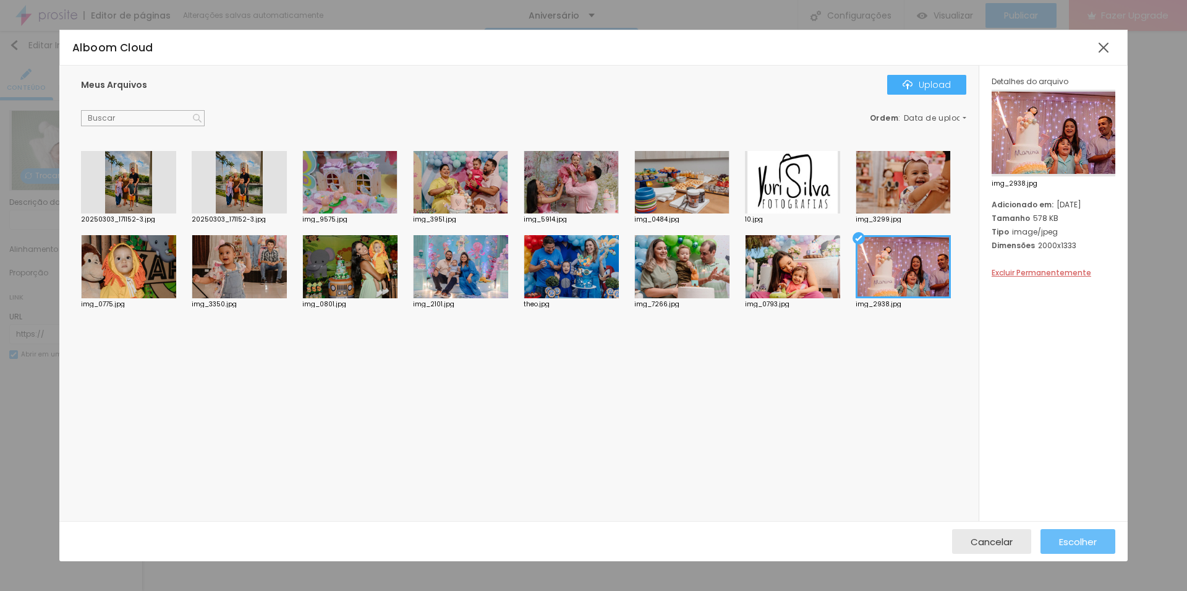
click at [1089, 542] on span "Escolher" at bounding box center [1078, 541] width 38 height 11
